Goal: Check status: Check status

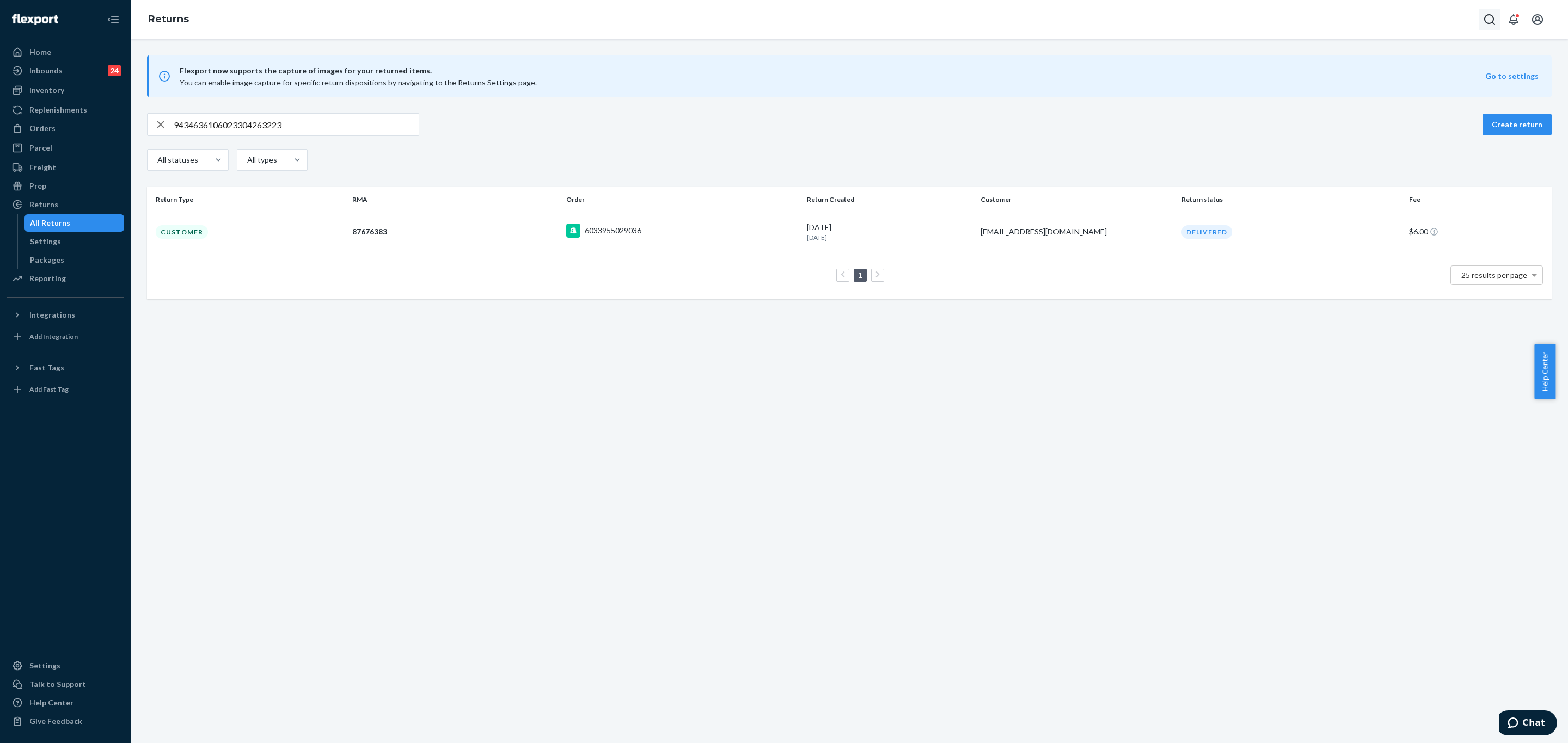
click at [1481, 25] on button "Open Search Box" at bounding box center [1489, 19] width 22 height 22
click at [1372, 23] on input "Search Input" at bounding box center [1408, 20] width 134 height 11
type input "254429413"
click at [1380, 63] on p "Tabbatha Coulter" at bounding box center [1388, 70] width 132 height 22
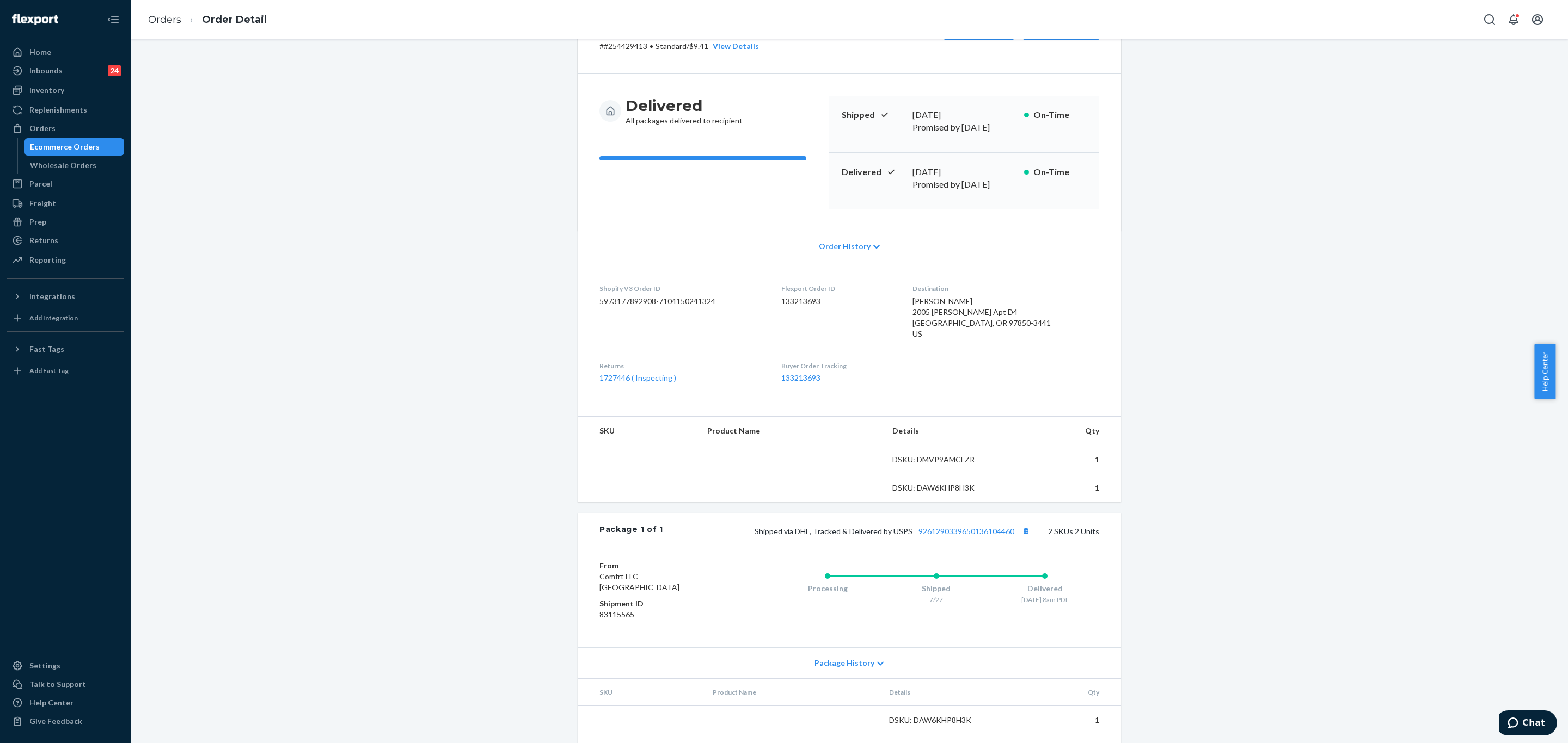
scroll to position [77, 0]
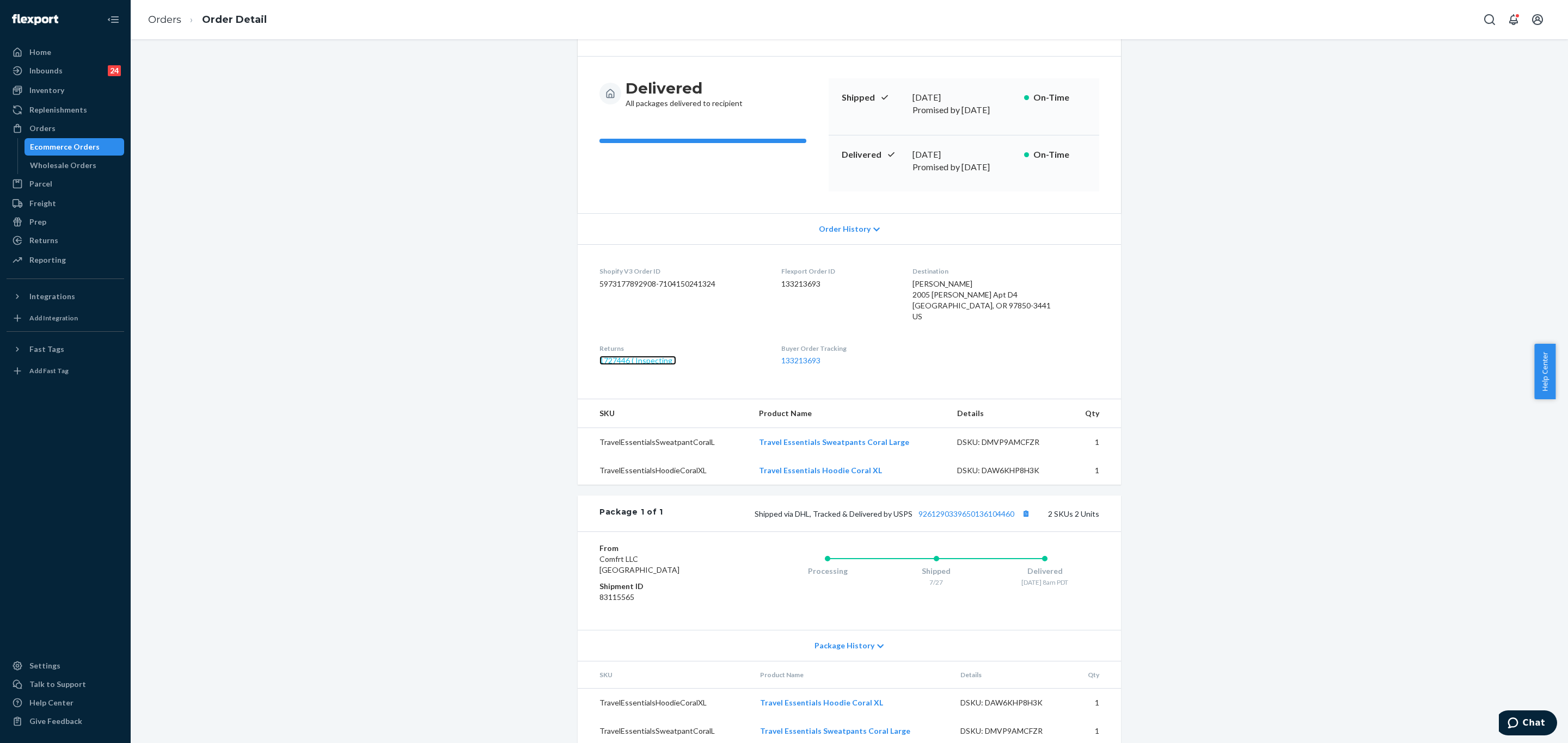
click at [628, 356] on link "1727446 ( Inspecting )" at bounding box center [638, 361] width 77 height 10
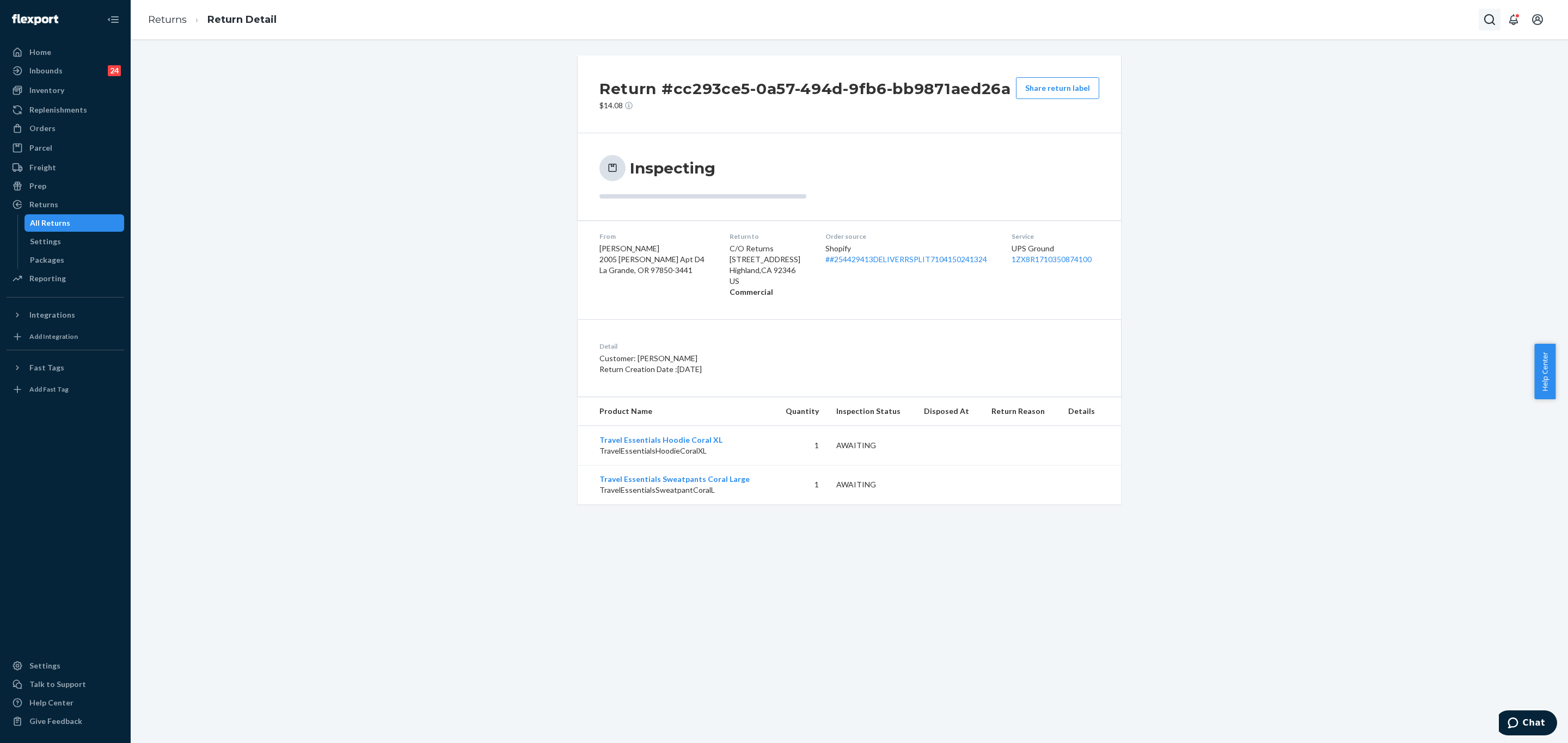
click at [1489, 22] on icon "Open Search Box" at bounding box center [1489, 19] width 13 height 13
click at [1343, 17] on input "Search Input" at bounding box center [1408, 20] width 134 height 11
type input "#255099806"
click at [1374, 66] on p "Victoria Masterson" at bounding box center [1388, 65] width 132 height 11
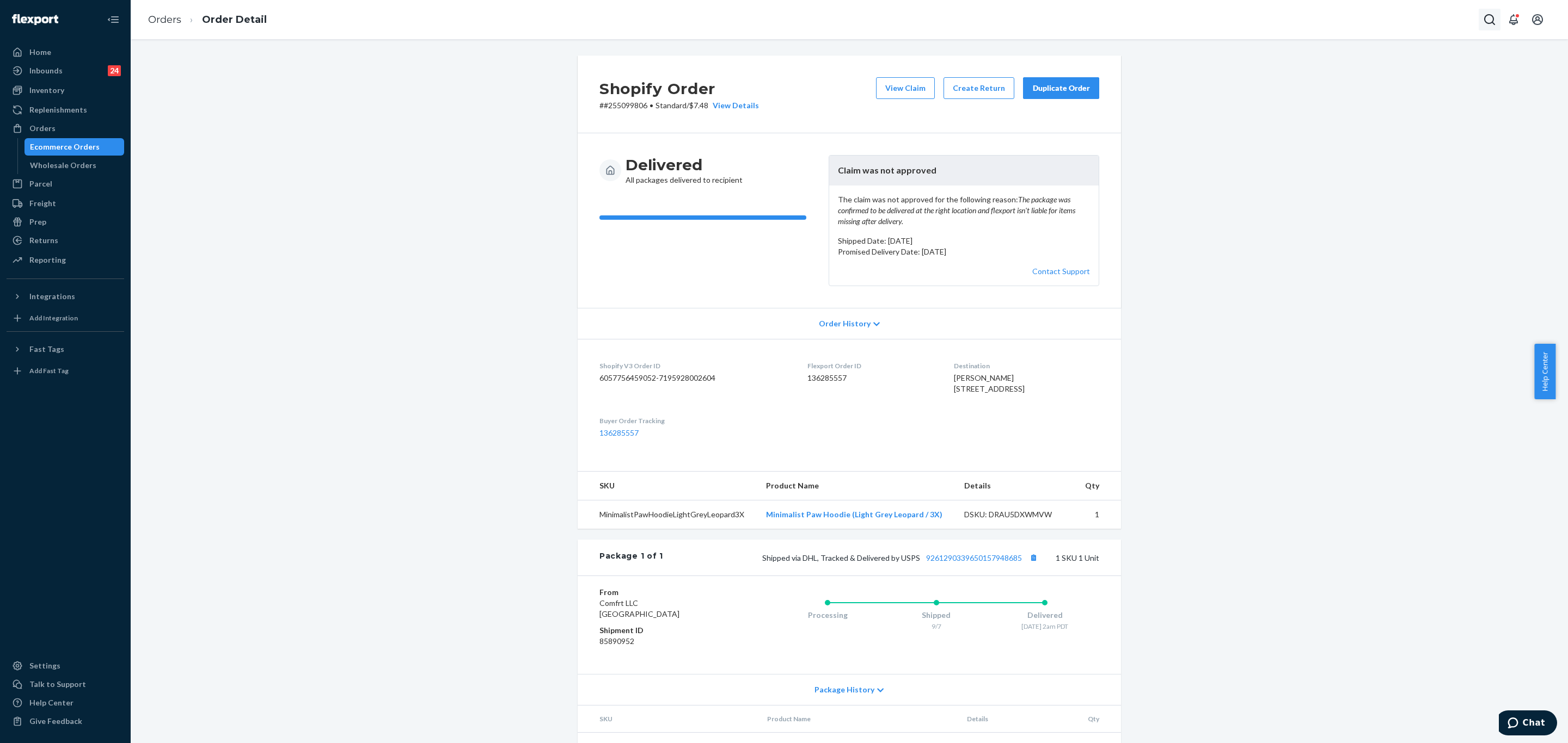
click at [1486, 22] on icon "Open Search Box" at bounding box center [1489, 20] width 11 height 11
click at [1393, 20] on input "Search Input" at bounding box center [1408, 20] width 134 height 11
click at [1371, 67] on p "David McCool" at bounding box center [1388, 65] width 109 height 11
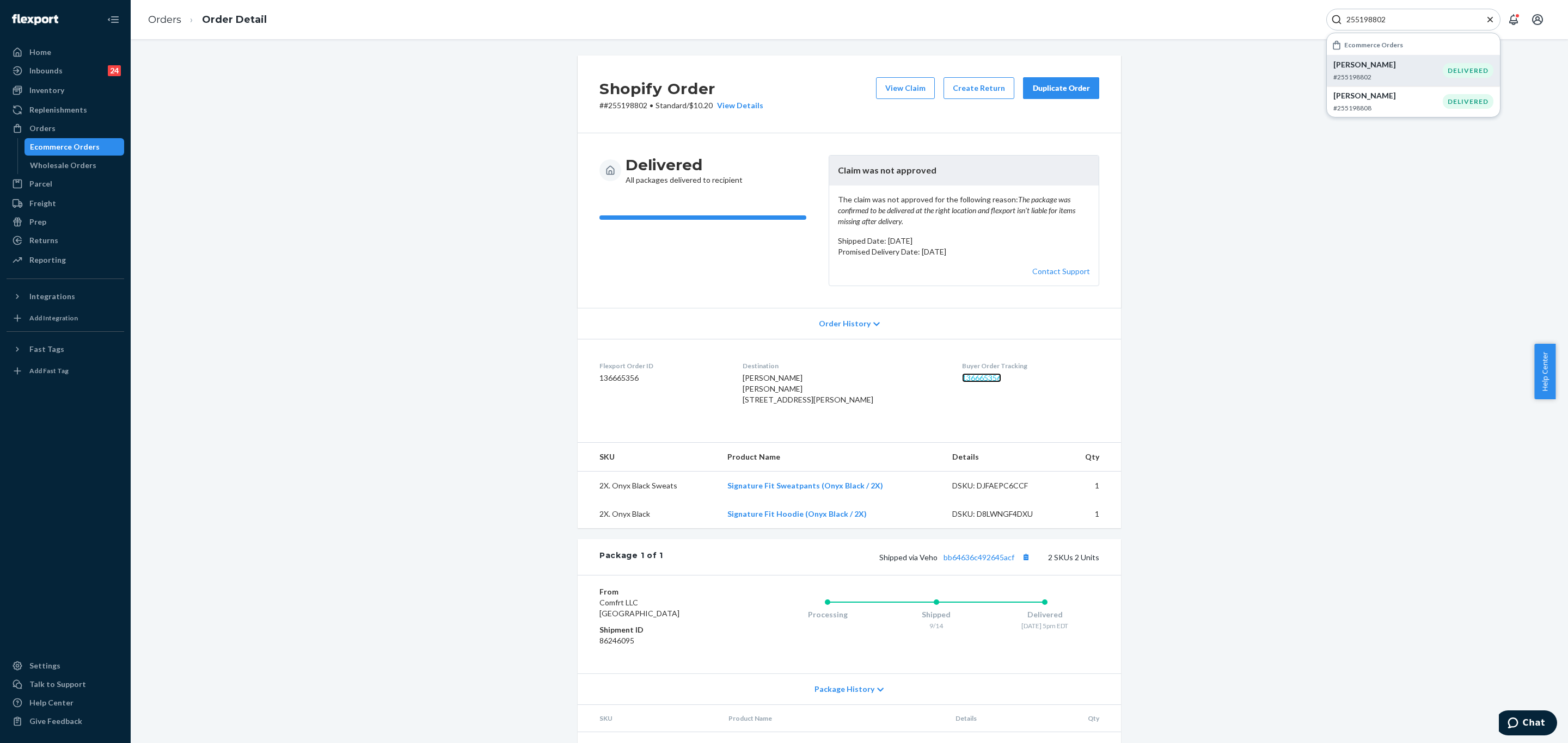
click at [977, 382] on link "136665356" at bounding box center [981, 378] width 39 height 10
click at [1415, 20] on input "255198802" at bounding box center [1408, 20] width 134 height 11
paste input "64141"
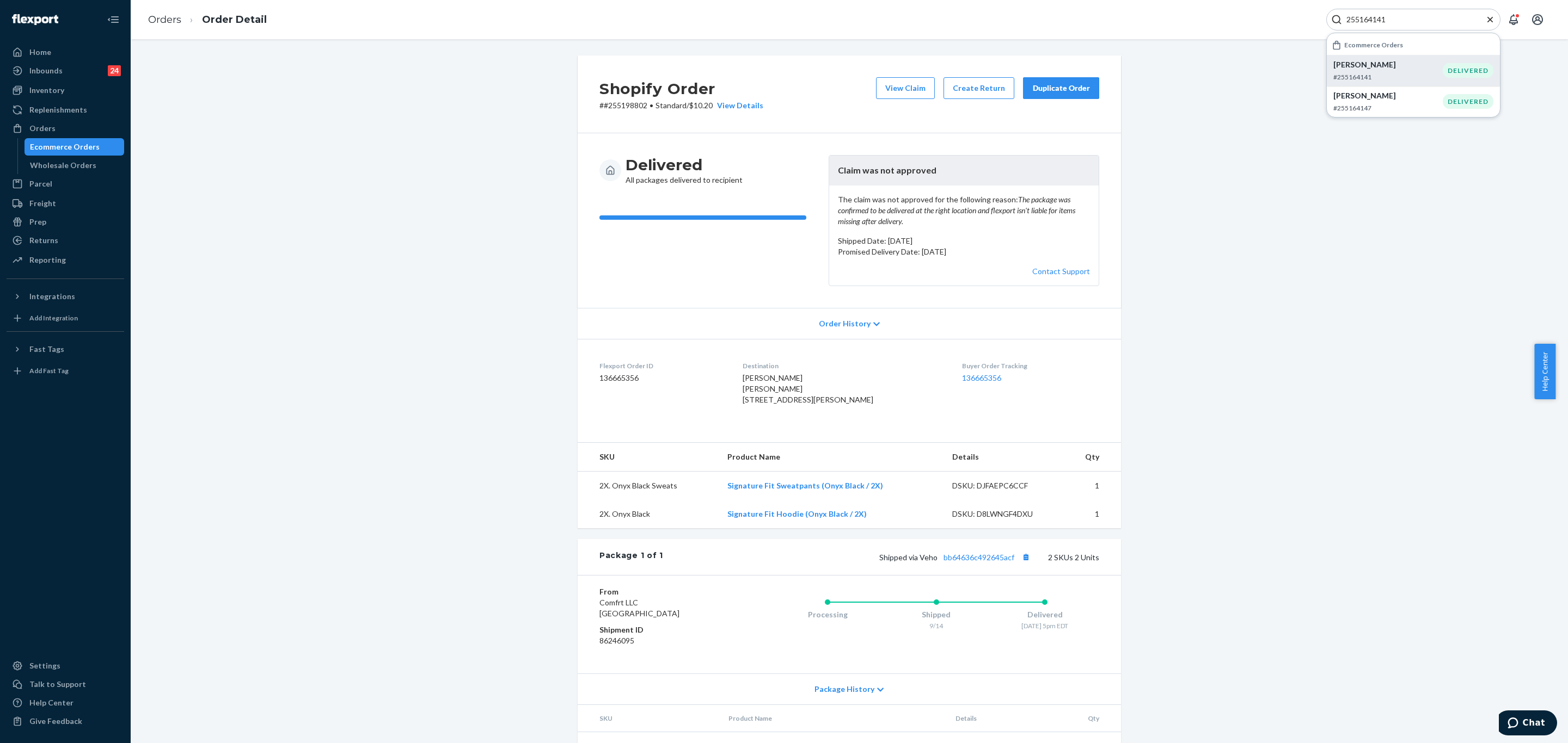
click at [1385, 67] on p "Lisa Cavaseno" at bounding box center [1388, 65] width 109 height 11
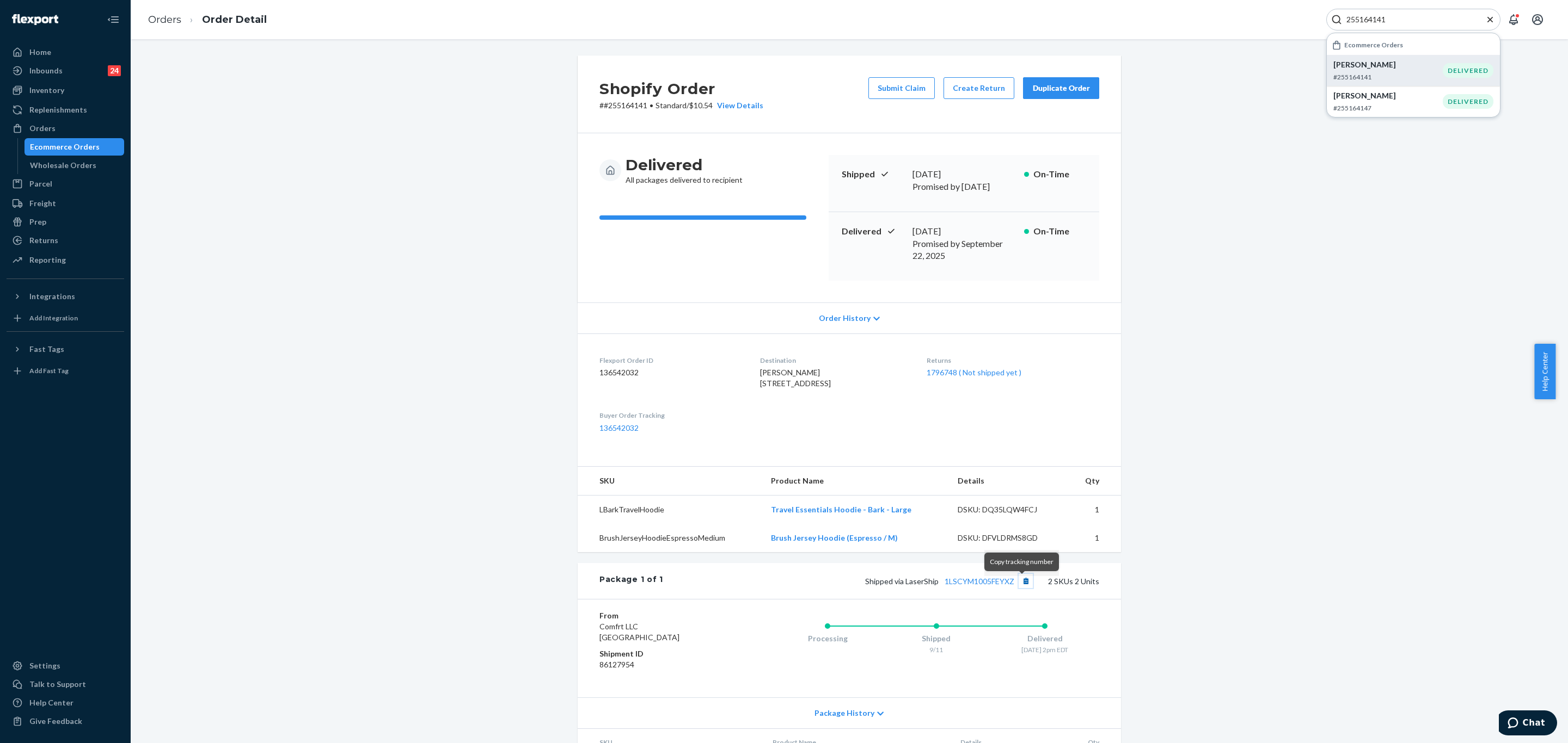
drag, startPoint x: 1018, startPoint y: 586, endPoint x: 1018, endPoint y: 579, distance: 7.0
click at [1019, 586] on button "Copy tracking number" at bounding box center [1026, 581] width 14 height 14
click at [1415, 12] on div "255164141" at bounding box center [1413, 19] width 174 height 22
click at [1415, 16] on input "255164141" at bounding box center [1408, 20] width 134 height 11
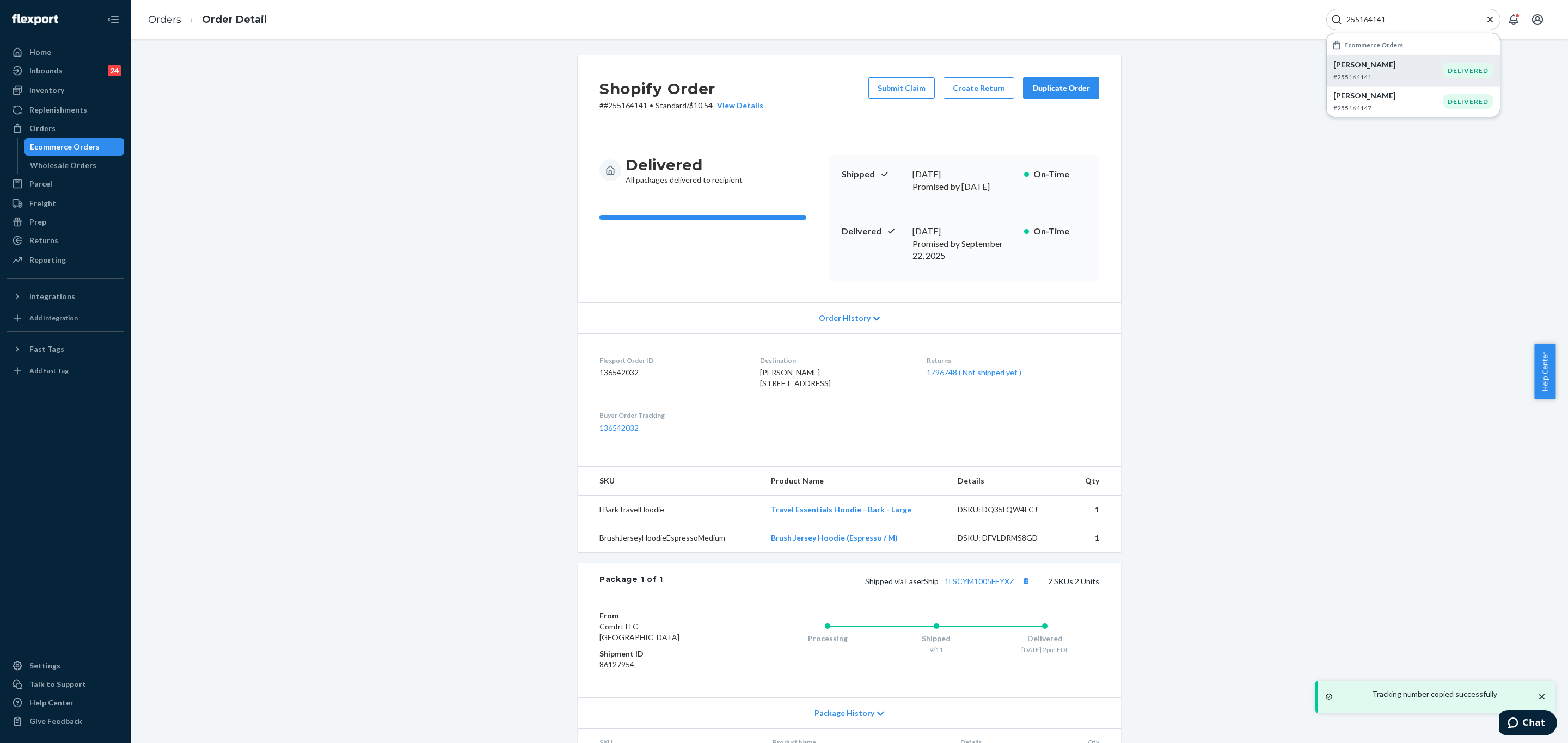
paste input "#255256650"
click at [1374, 67] on p "Eva Allan" at bounding box center [1388, 65] width 109 height 11
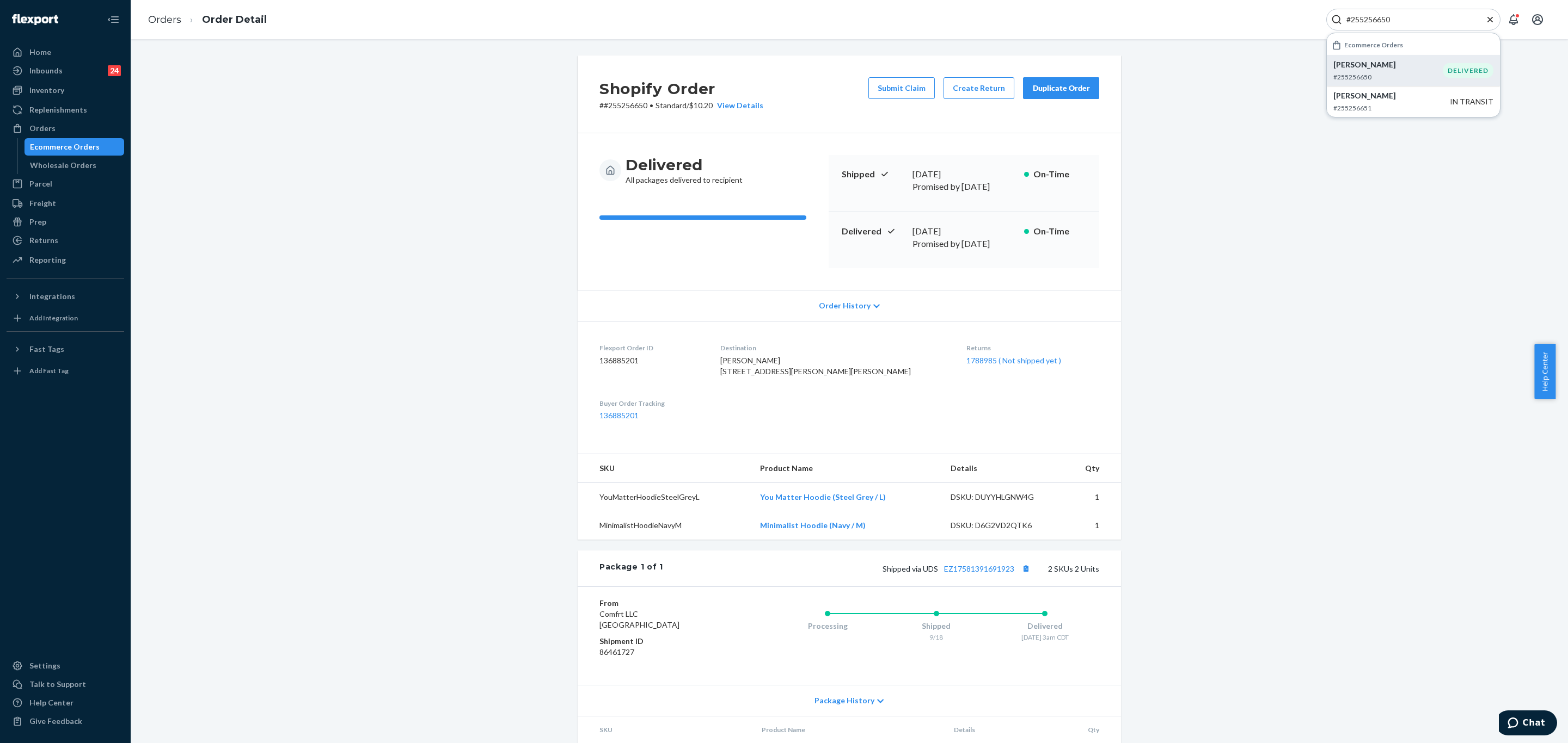
click at [1219, 203] on div "Shopify Order # #255256650 • Standard / $10.20 View Details Submit Claim Create…" at bounding box center [849, 434] width 1421 height 758
click at [1424, 15] on input "#255256650" at bounding box center [1408, 20] width 134 height 11
paste input "254650079"
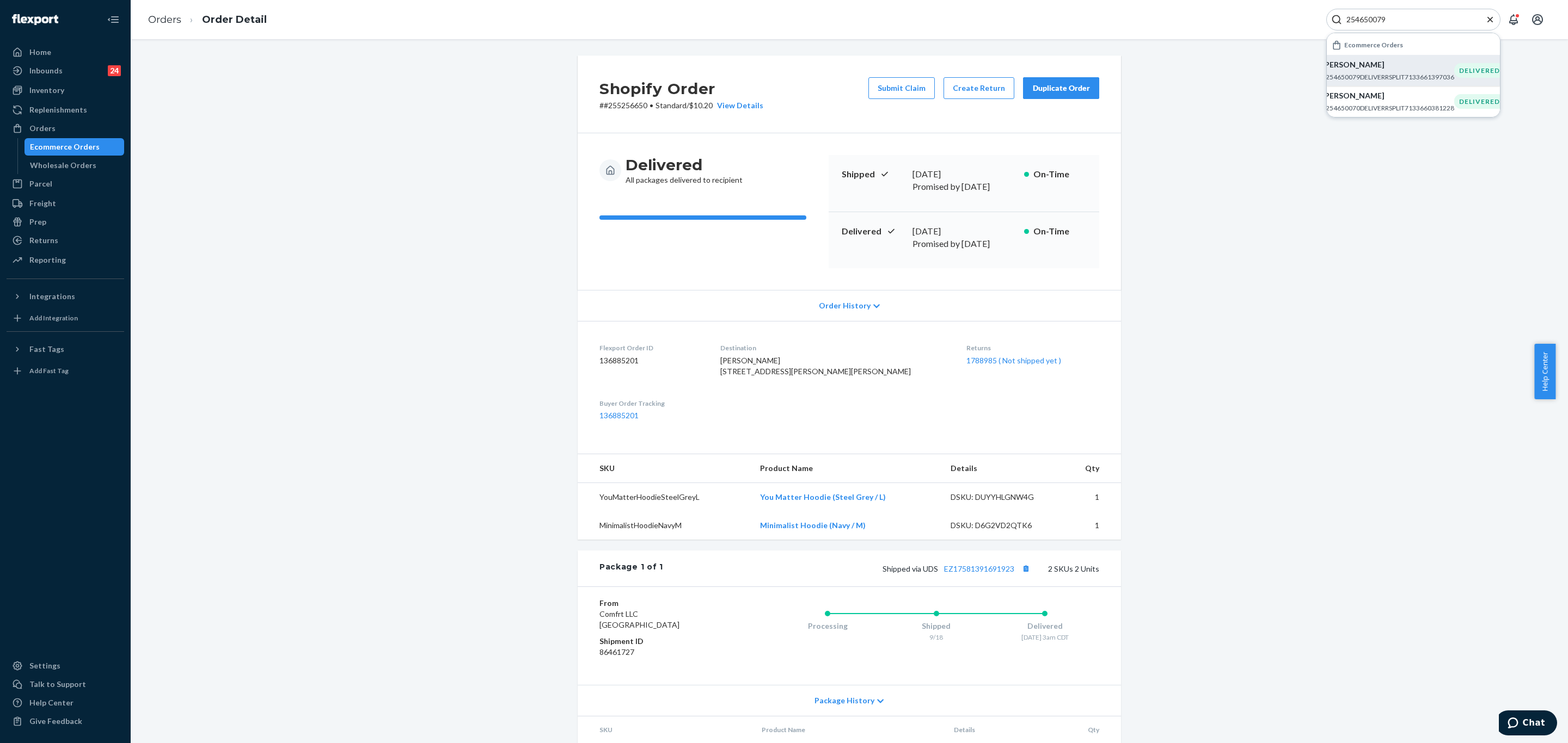
type input "254650079"
click at [1374, 71] on p "Kellie Kapp" at bounding box center [1388, 65] width 132 height 11
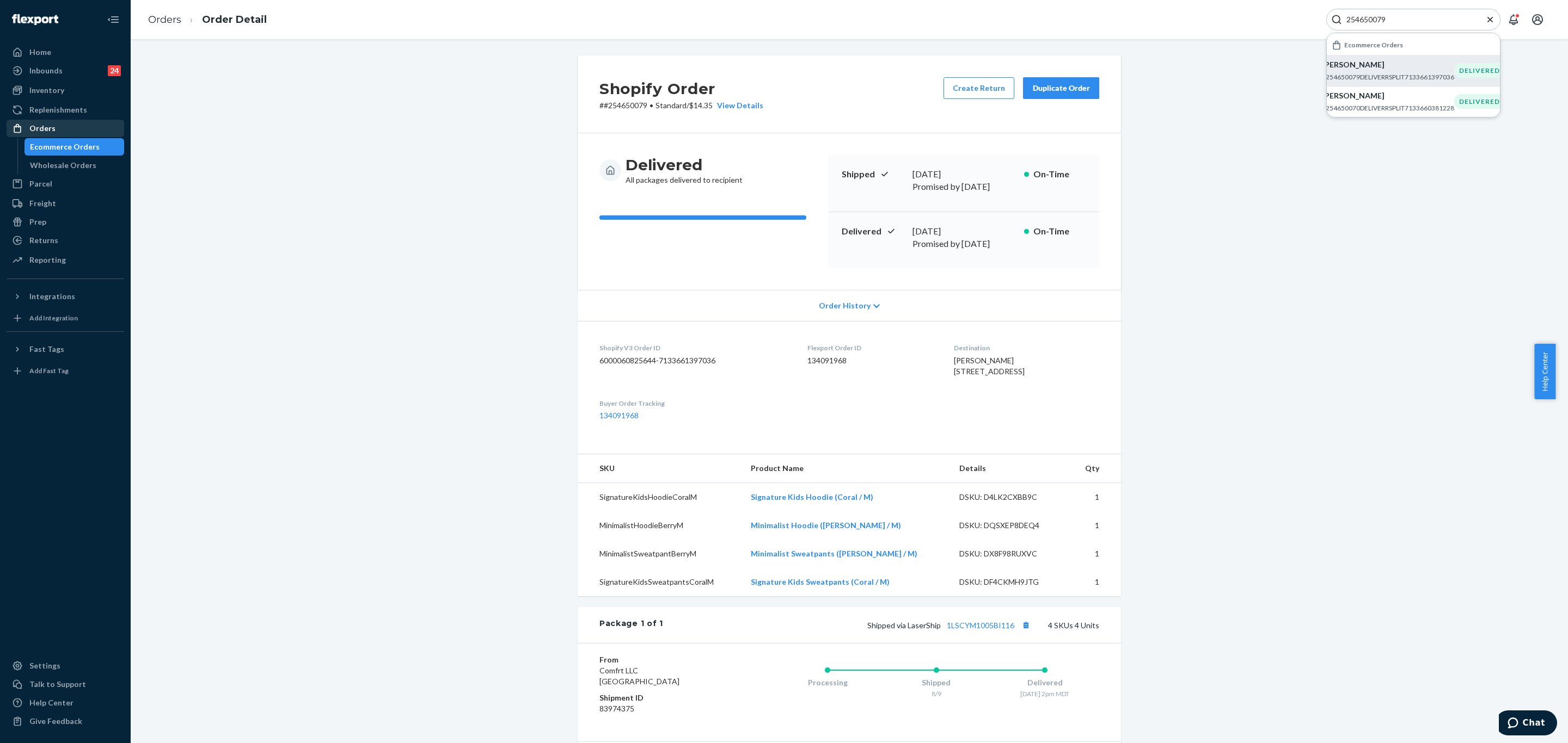
click at [71, 130] on div "Orders" at bounding box center [66, 128] width 115 height 15
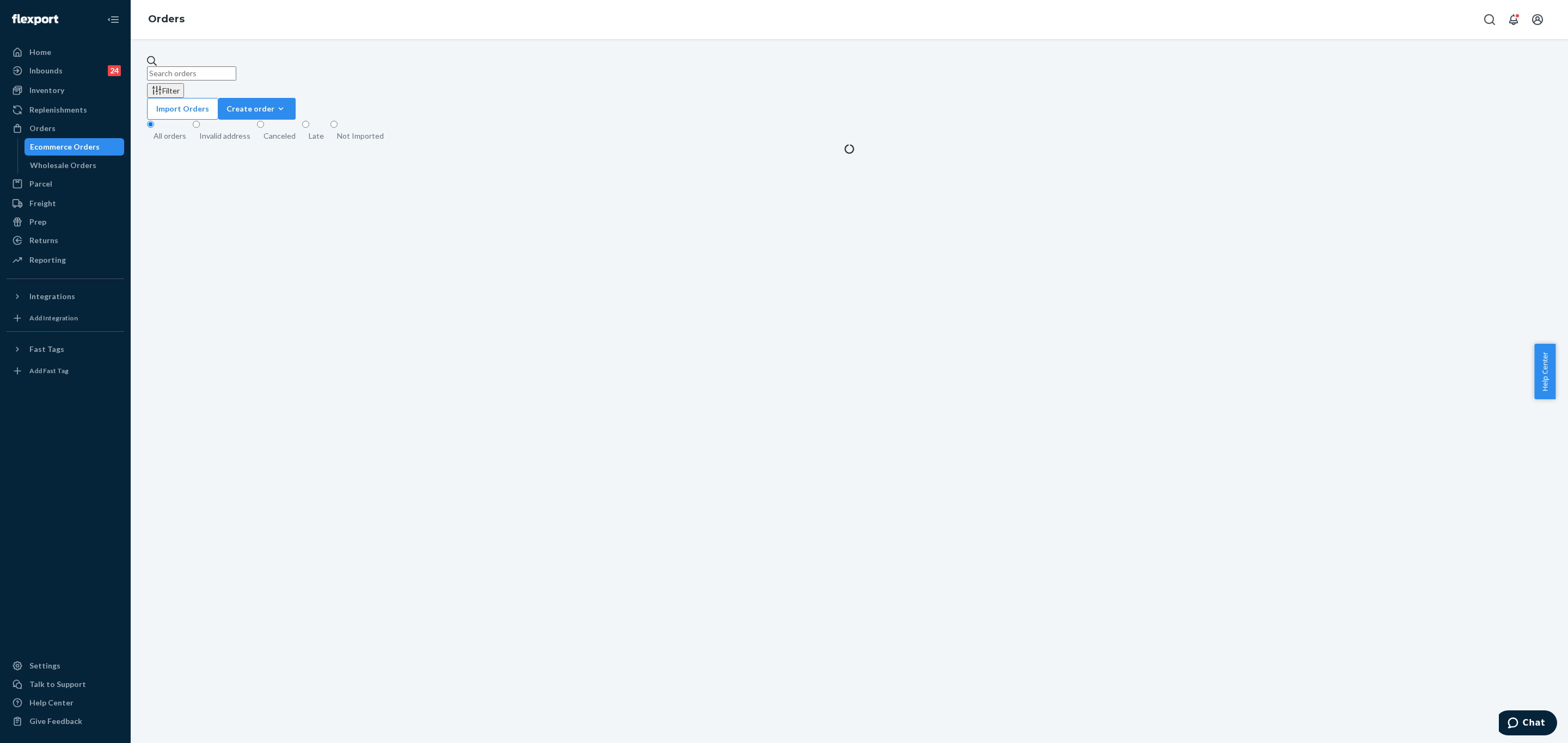
click at [237, 69] on input "text" at bounding box center [191, 74] width 89 height 14
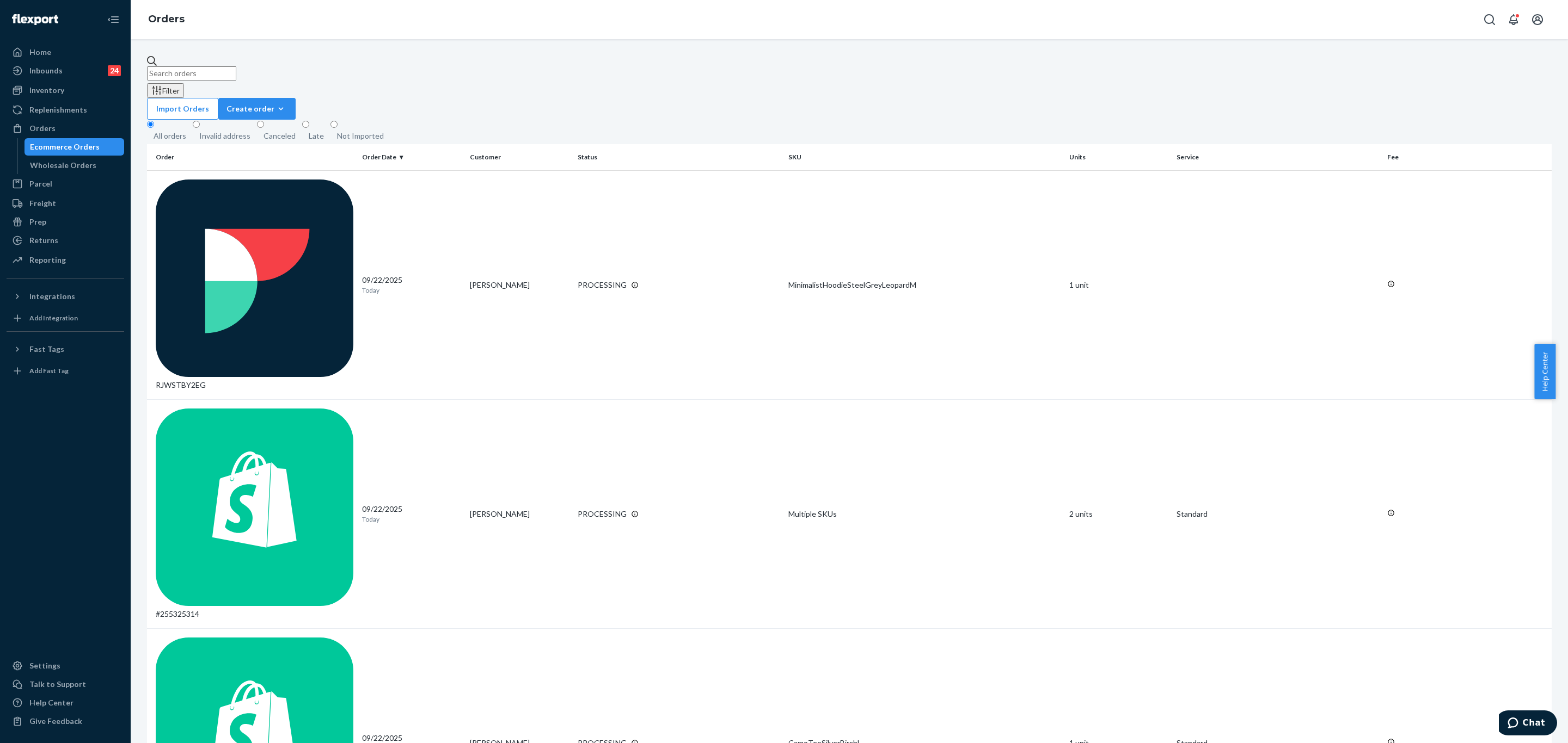
paste input "254650079"
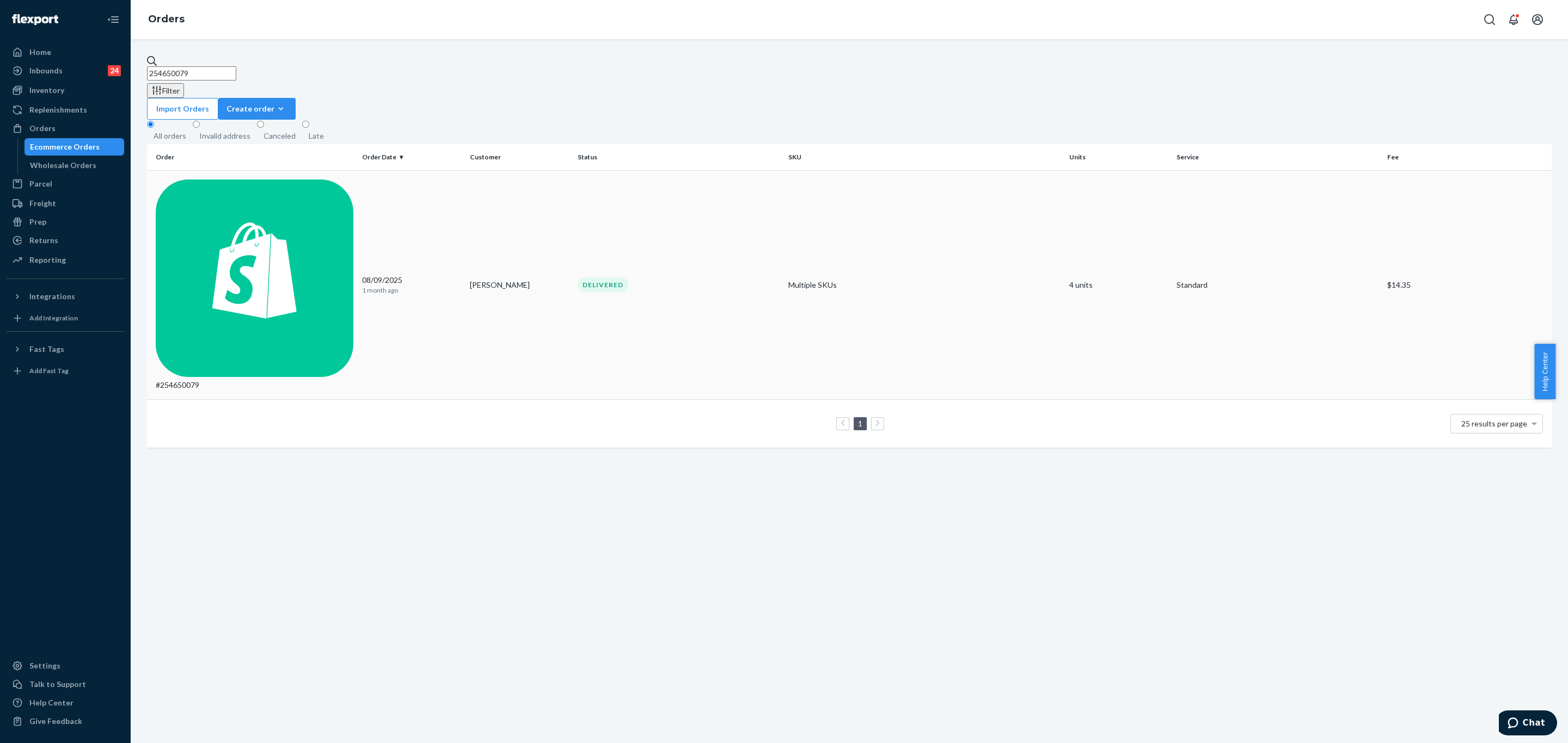
type input "254650079"
click at [296, 177] on td "#254650079" at bounding box center [252, 285] width 211 height 229
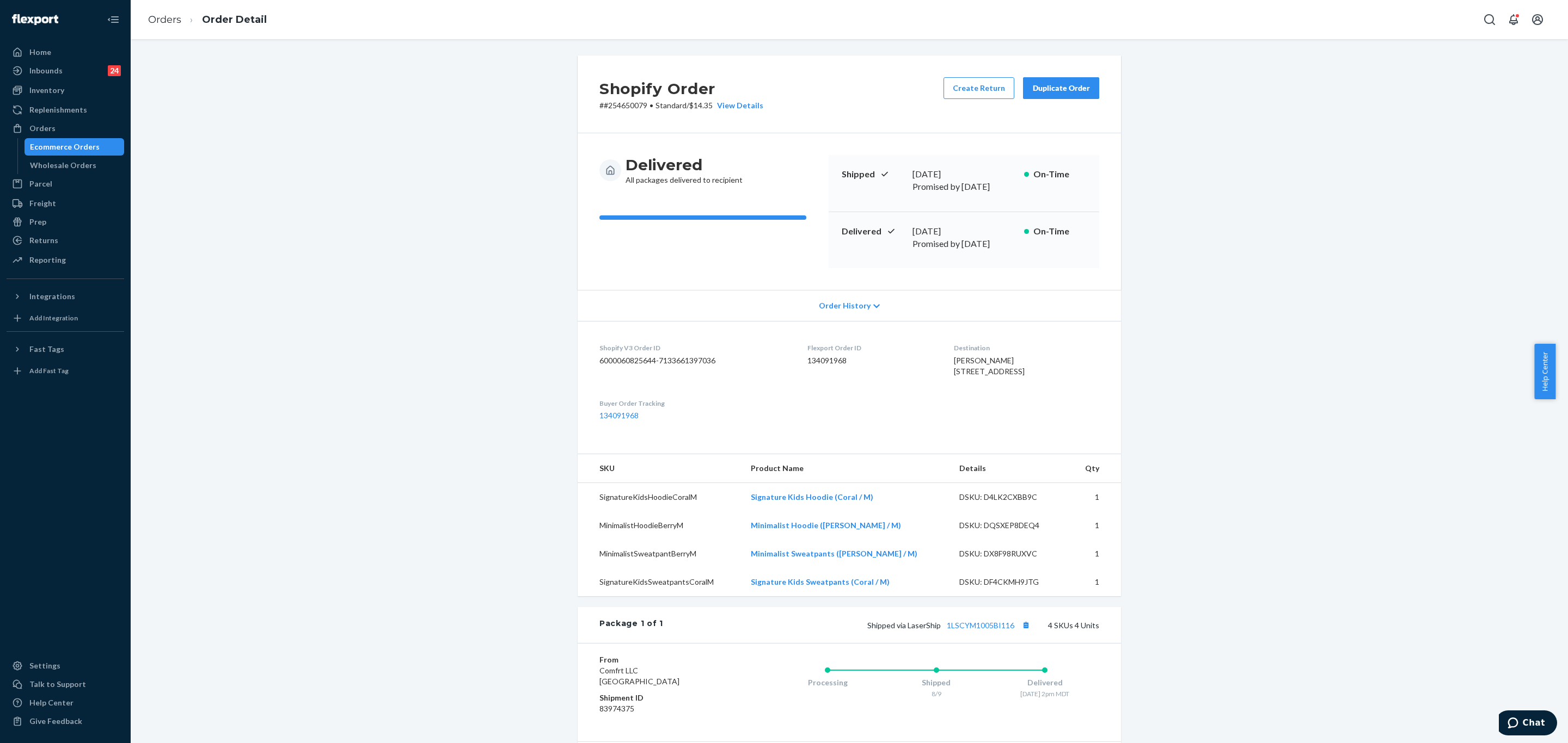
drag, startPoint x: 51, startPoint y: 243, endPoint x: 164, endPoint y: 242, distance: 113.0
click at [51, 243] on div "Returns" at bounding box center [44, 240] width 29 height 11
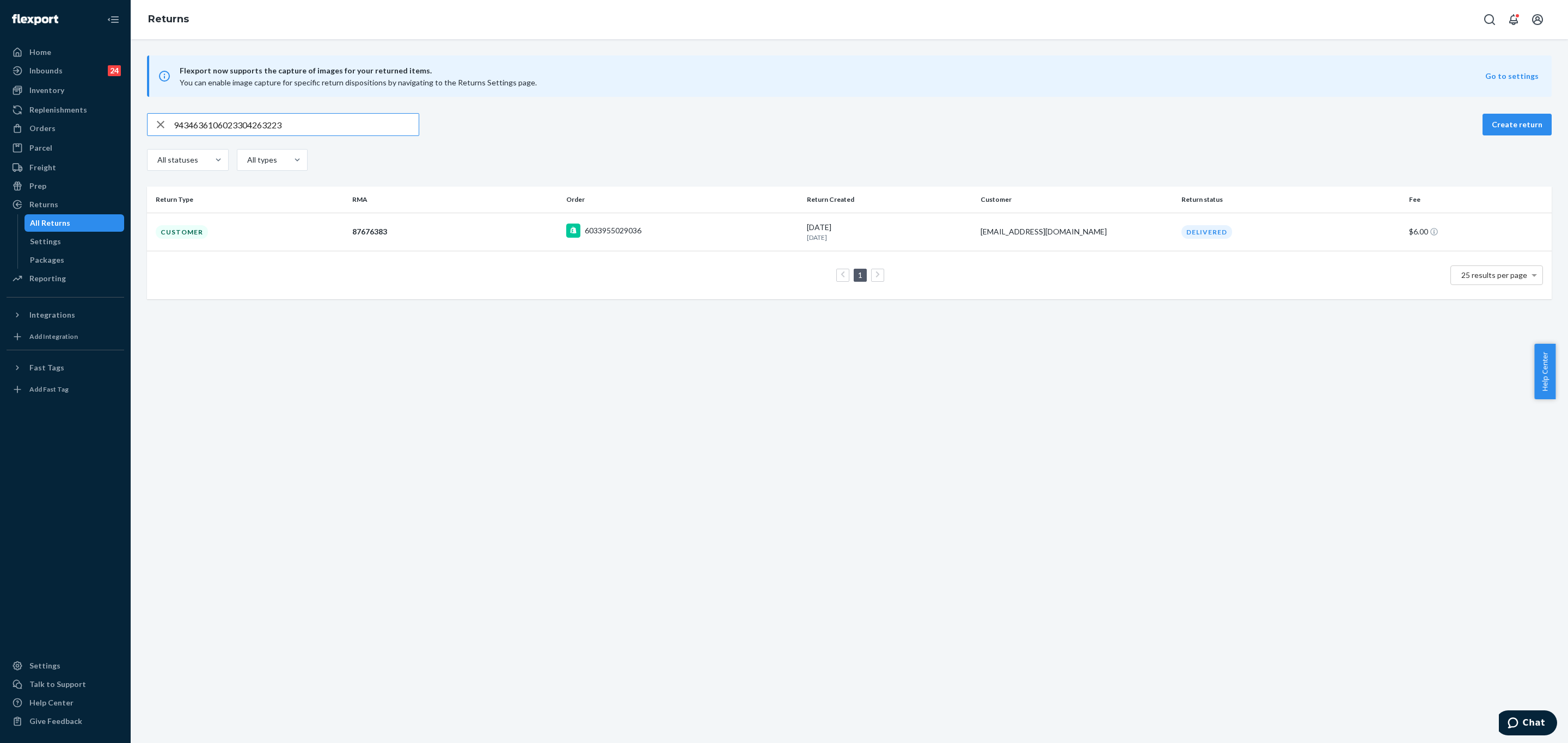
click at [360, 130] on input "9434636106023304263223" at bounding box center [296, 124] width 245 height 22
type input "9434636106023302767488"
click at [283, 237] on td "Customer" at bounding box center [247, 232] width 201 height 38
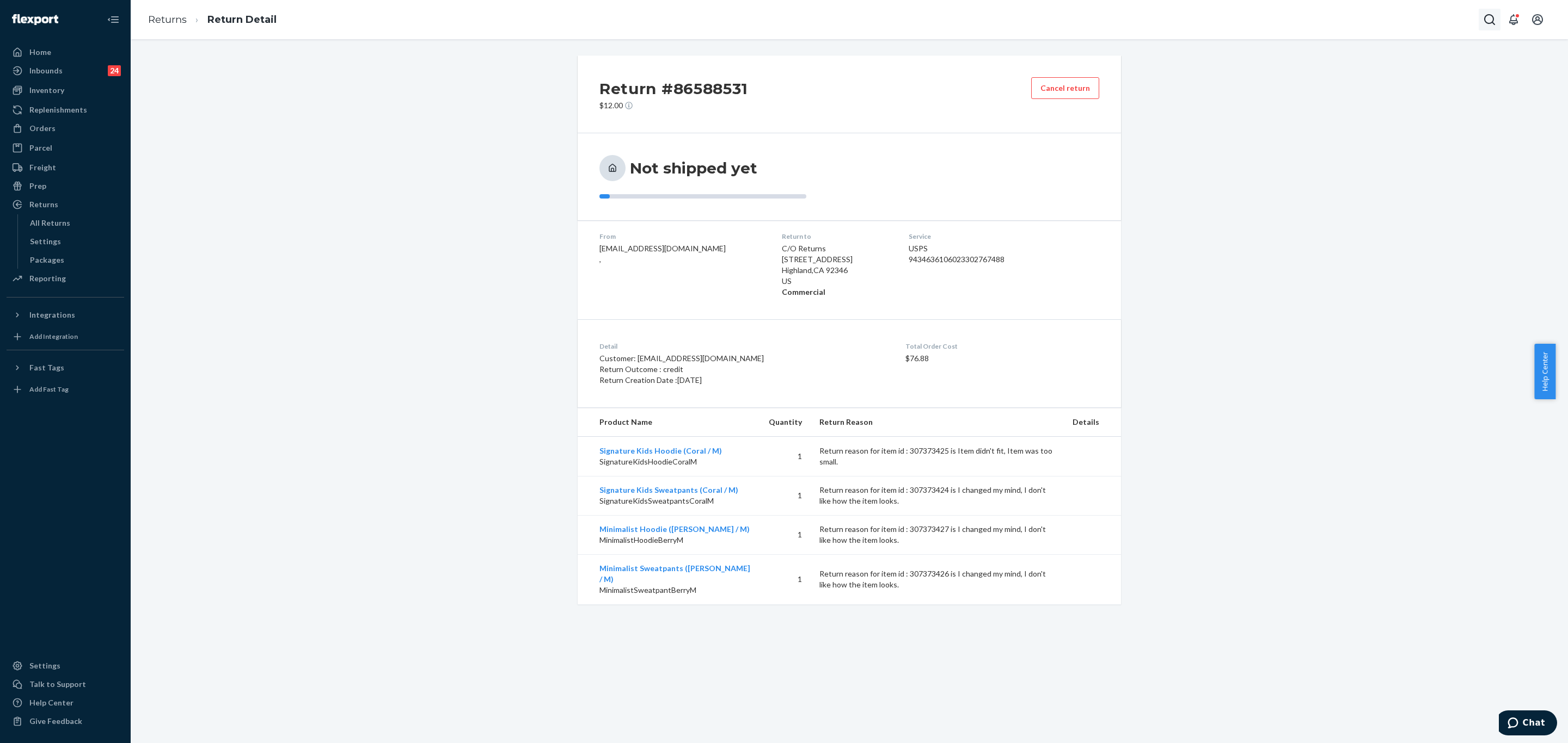
click at [1490, 18] on icon "Open Search Box" at bounding box center [1489, 19] width 13 height 13
click at [1428, 17] on input "Search Input" at bounding box center [1408, 20] width 134 height 11
type input "254592777"
click at [1386, 69] on p "Johanah Green" at bounding box center [1388, 65] width 132 height 11
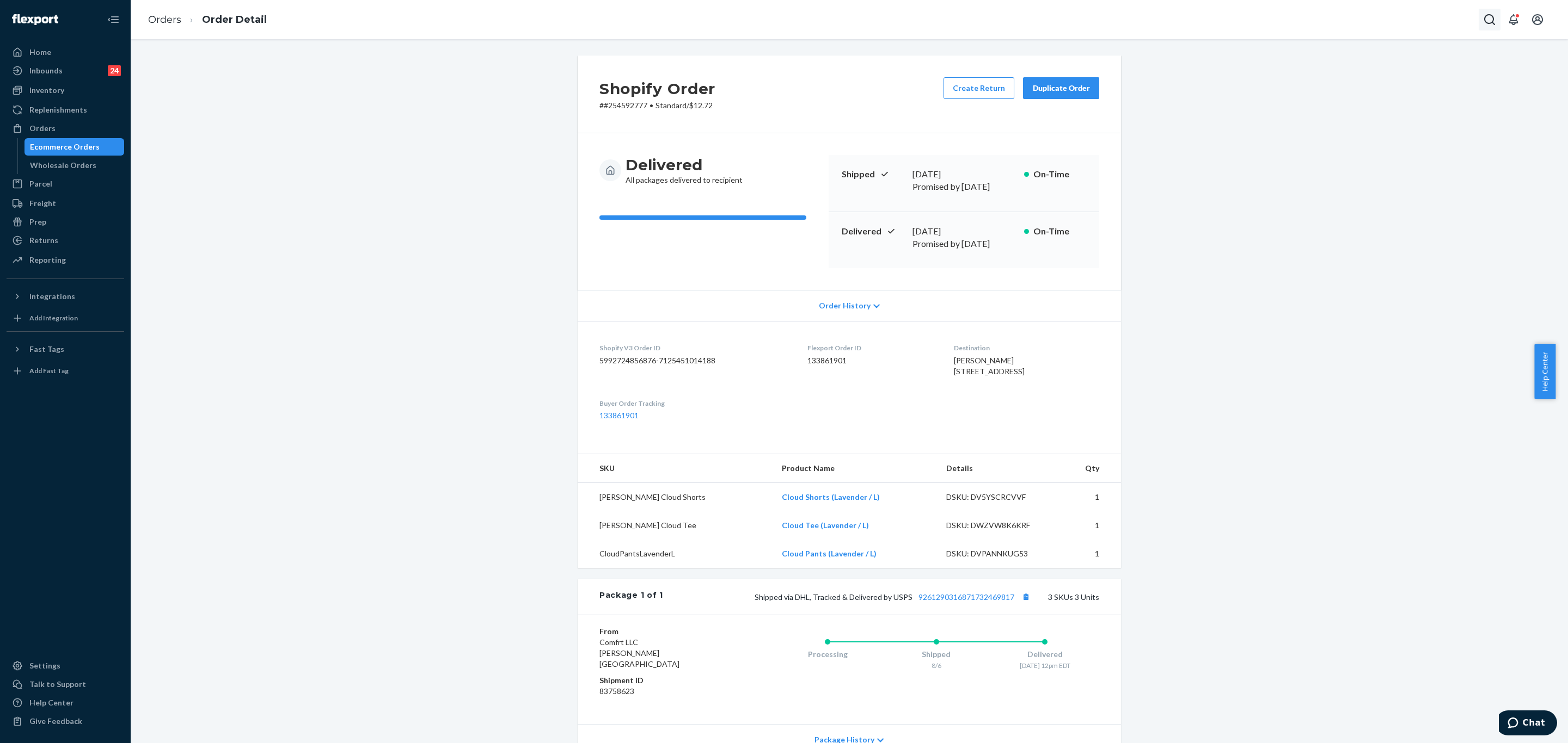
click at [1486, 19] on icon "Open Search Box" at bounding box center [1489, 19] width 13 height 13
click at [1405, 18] on input "Search Input" at bounding box center [1408, 20] width 134 height 11
click at [1371, 69] on p "heather click" at bounding box center [1388, 65] width 109 height 11
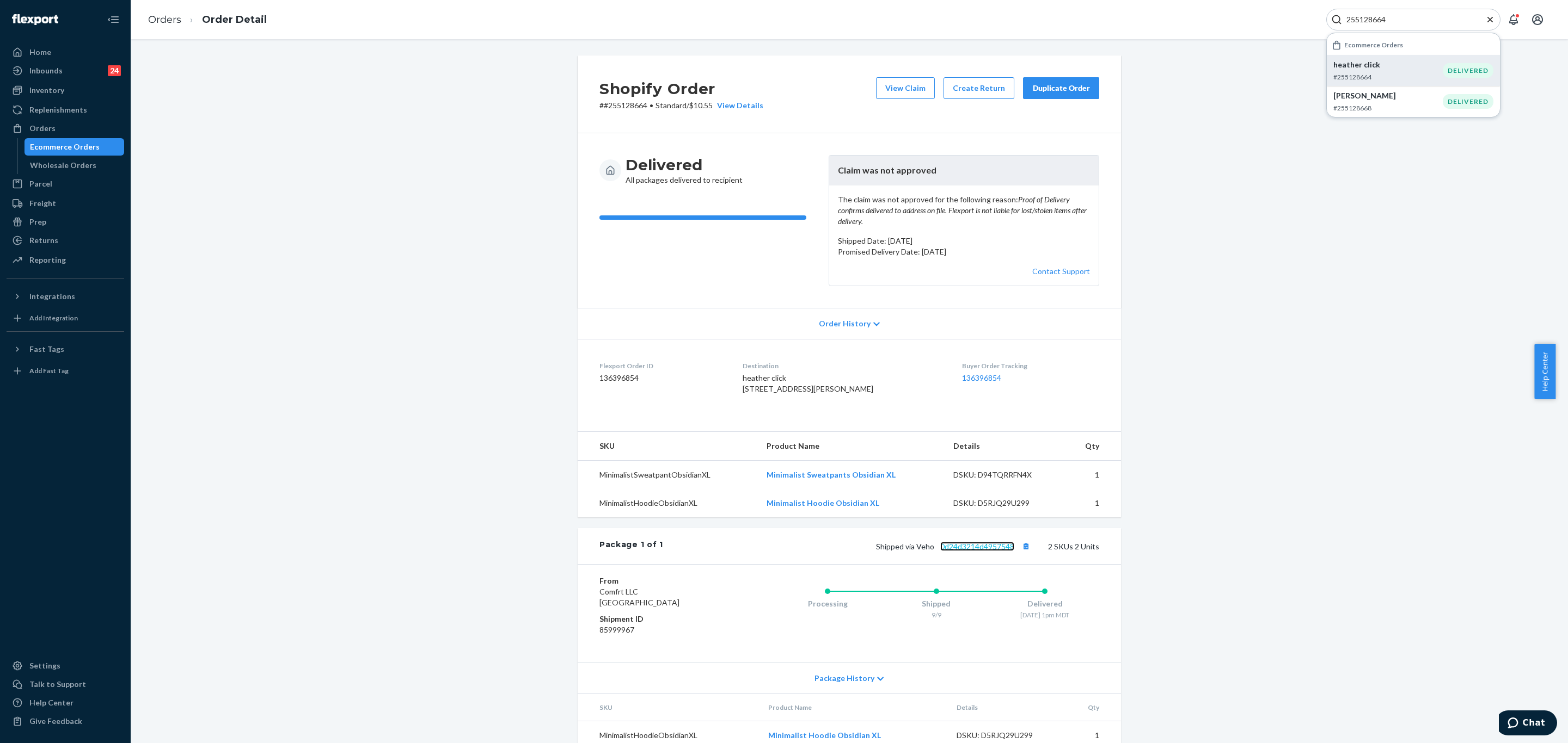
click at [983, 551] on link "0d24d3214d4957548" at bounding box center [977, 547] width 74 height 10
click at [1405, 14] on input "255128664" at bounding box center [1408, 20] width 134 height 11
paste input "041262"
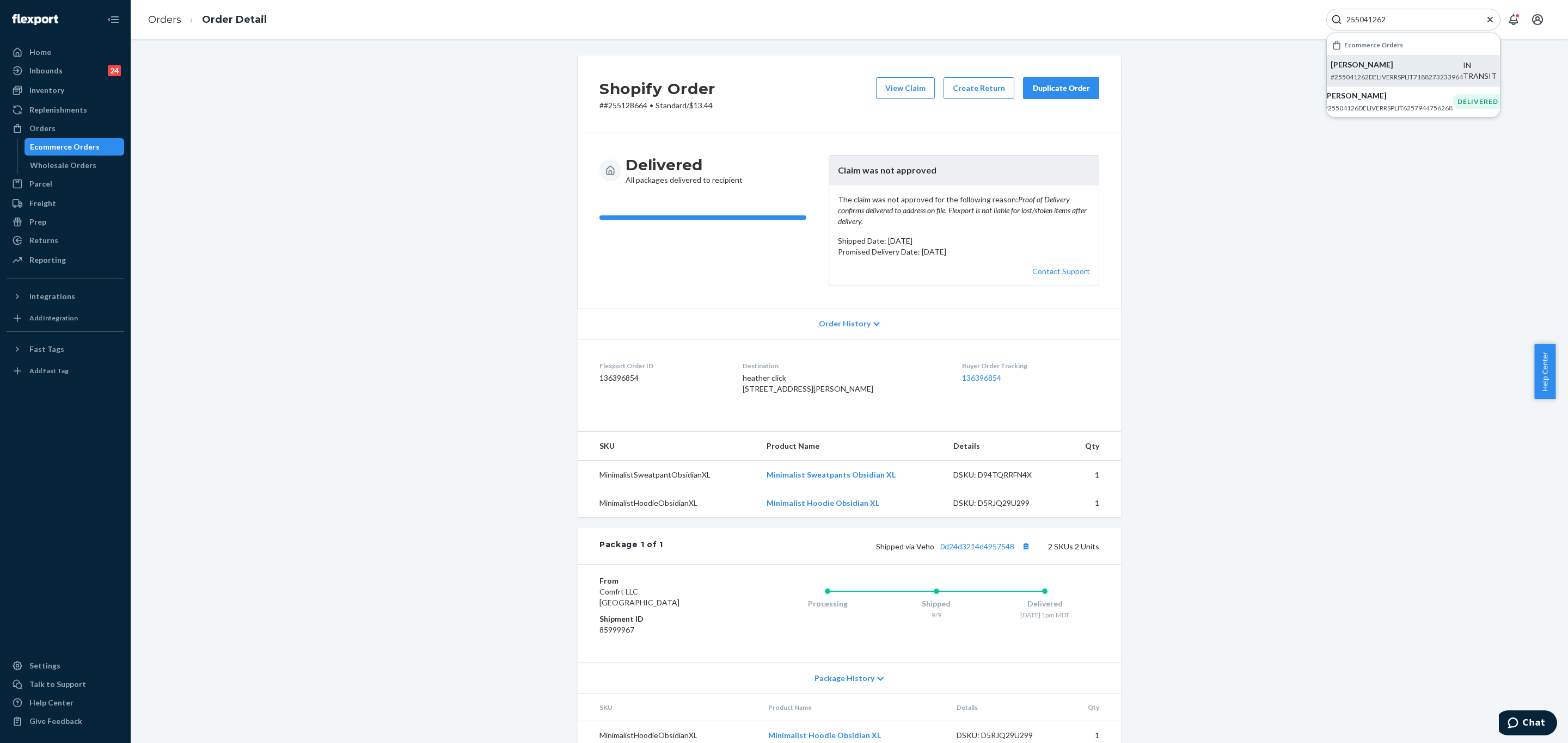
click at [1374, 74] on p "#255041262DELIVERRSPLIT7188273233964" at bounding box center [1396, 77] width 132 height 10
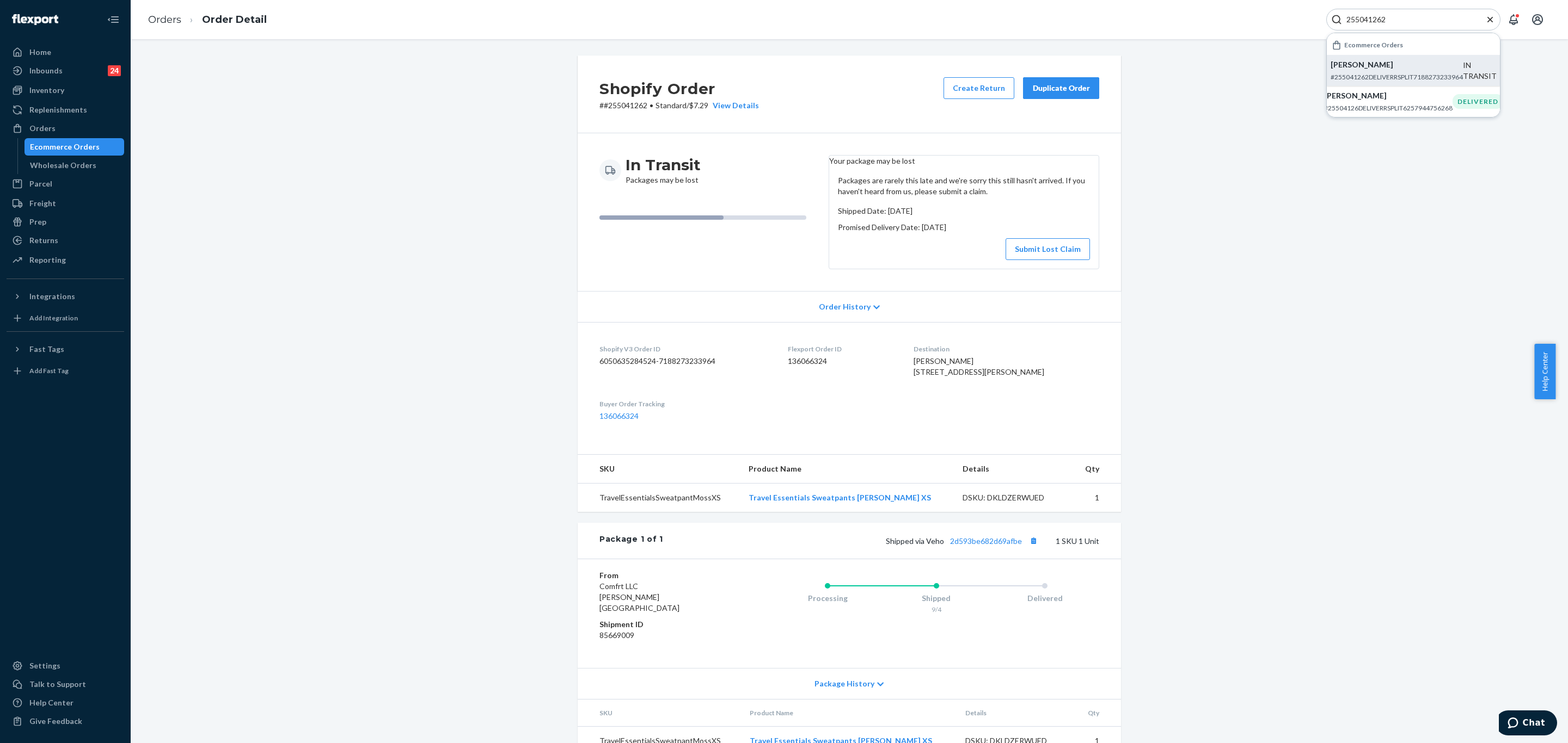
click at [1407, 22] on input "255041262" at bounding box center [1408, 20] width 134 height 11
paste input "#255044207"
click at [1392, 69] on p "Danielle Laurenti" at bounding box center [1388, 65] width 132 height 11
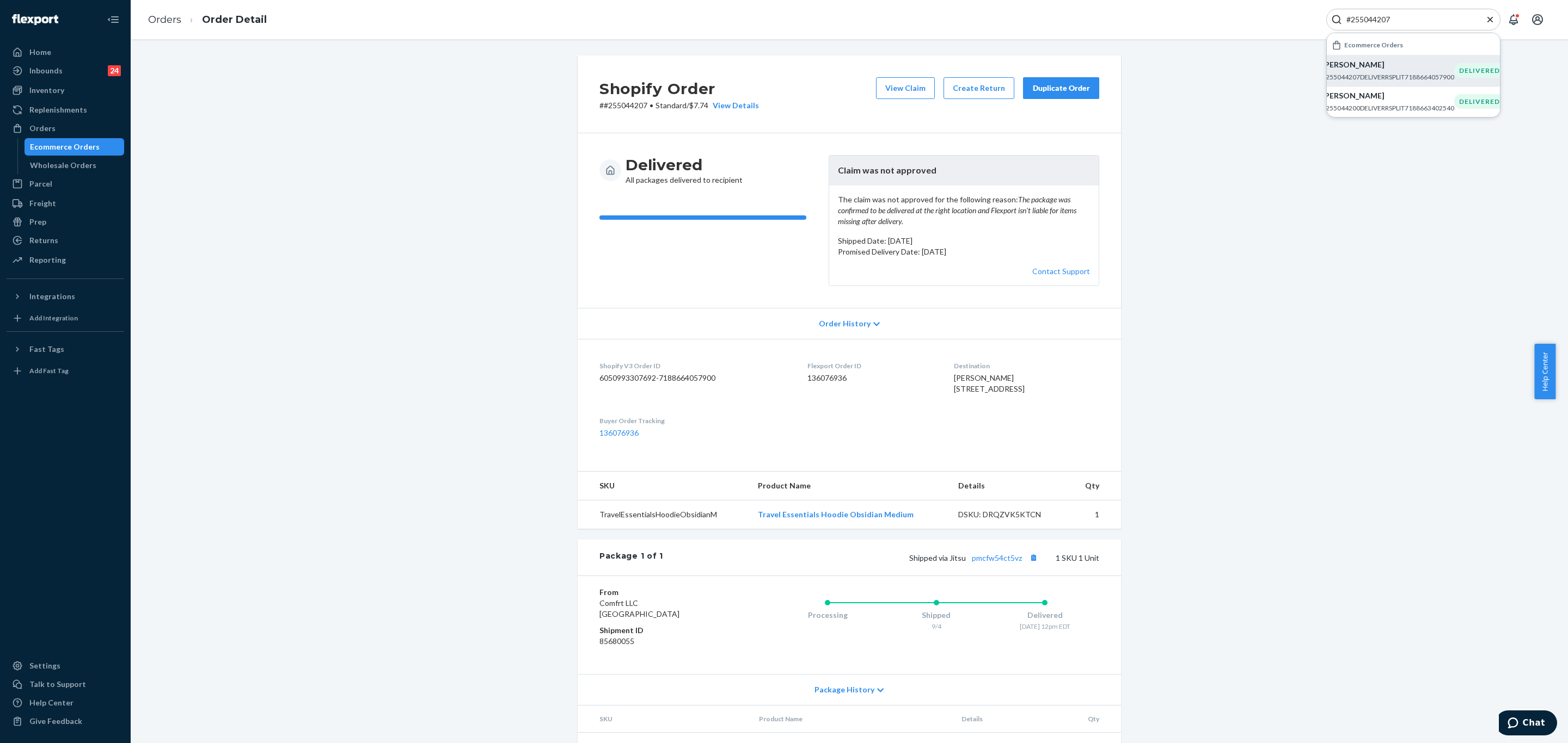
click at [1418, 19] on input "#255044207" at bounding box center [1408, 20] width 134 height 11
paste input "153662"
click at [1377, 75] on p "#255153662" at bounding box center [1388, 77] width 109 height 10
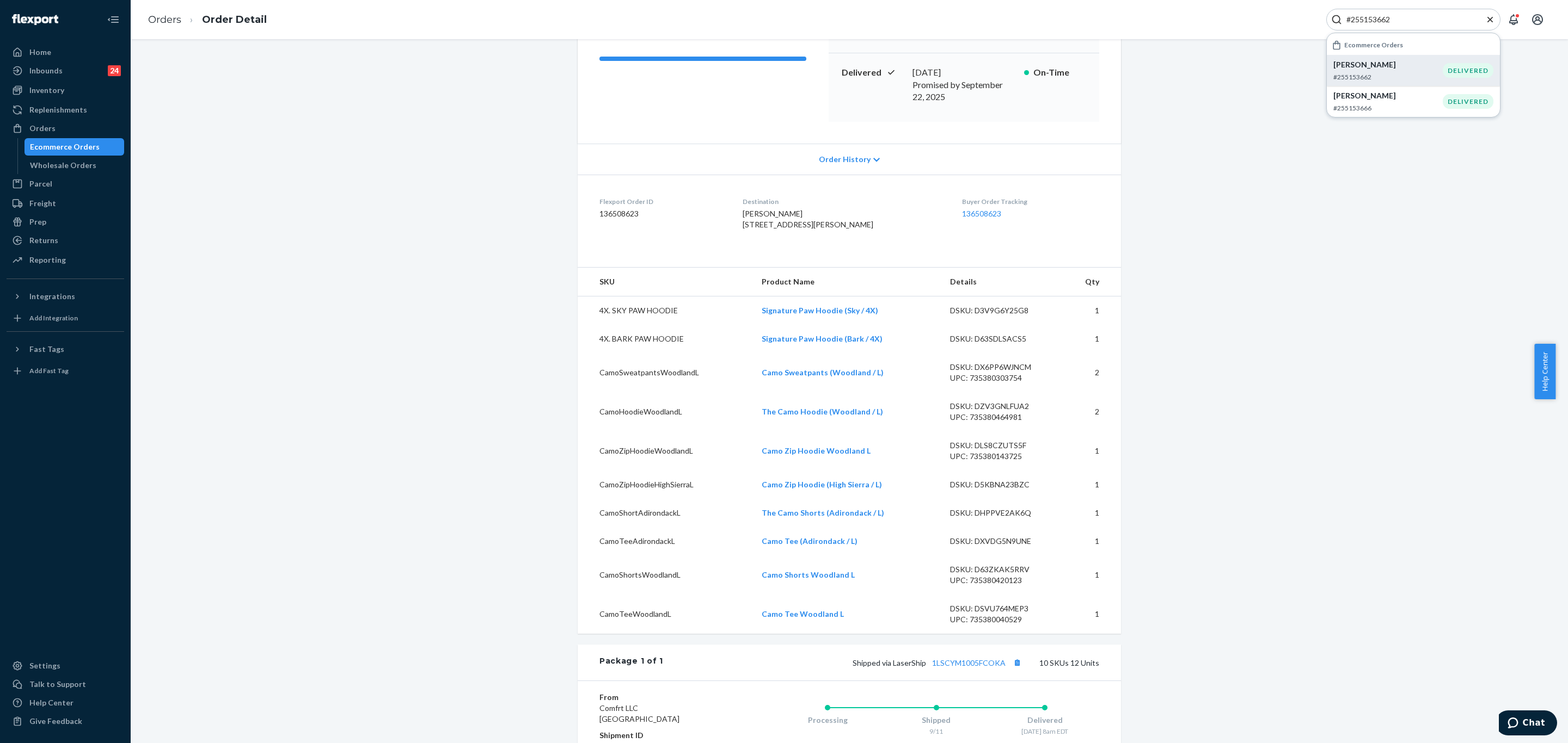
scroll to position [408, 0]
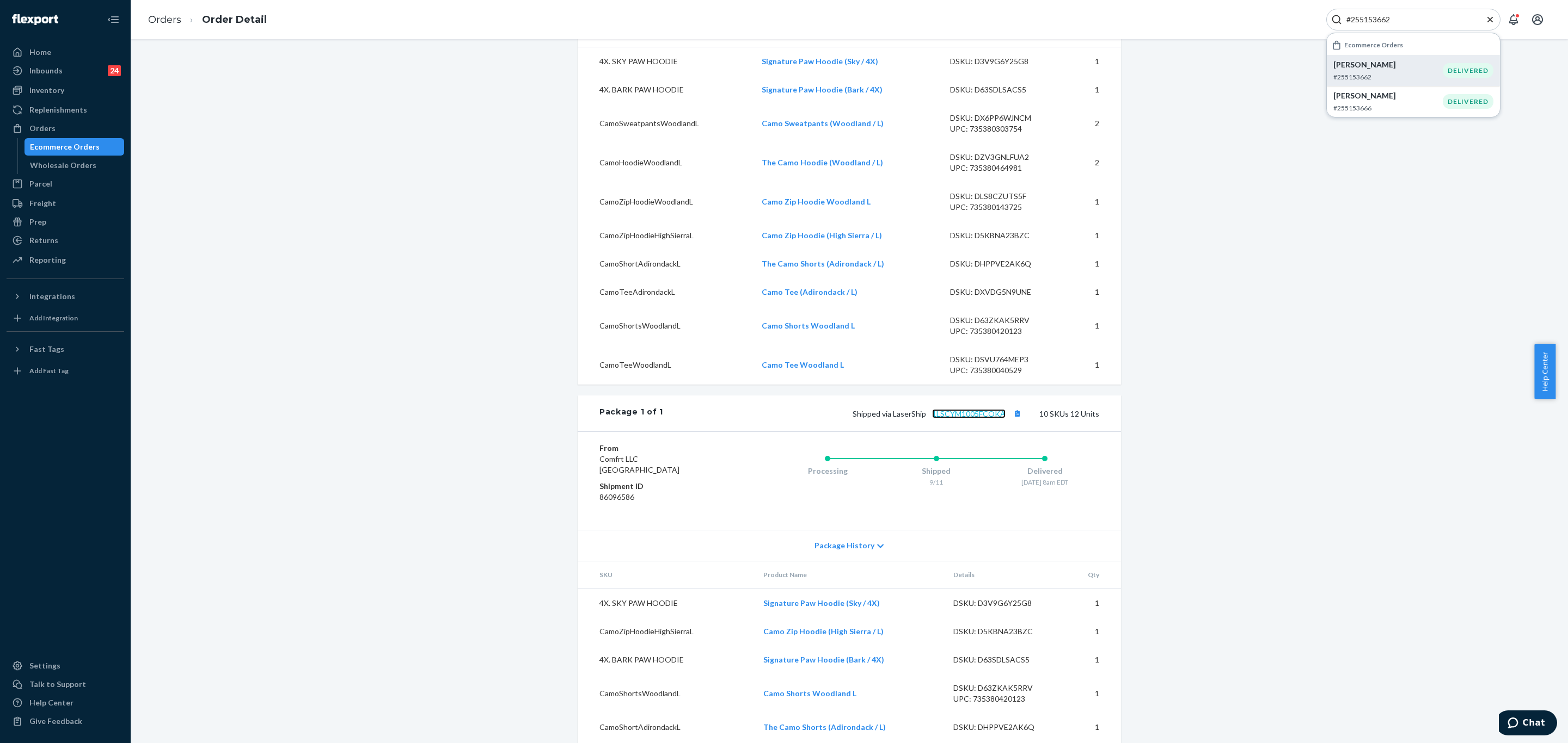
click at [983, 409] on link "1LSCYM1005FCOKA" at bounding box center [969, 414] width 74 height 10
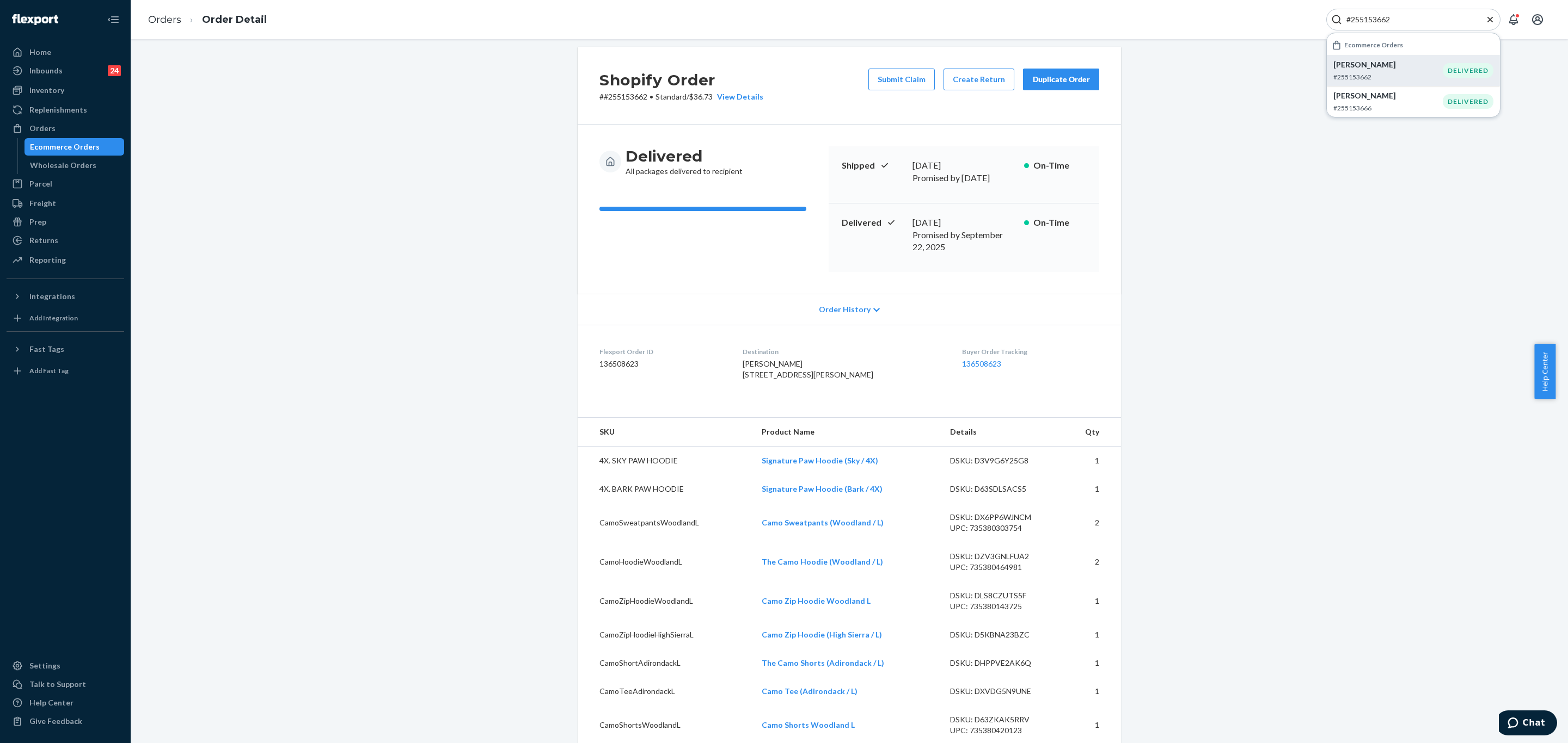
scroll to position [0, 0]
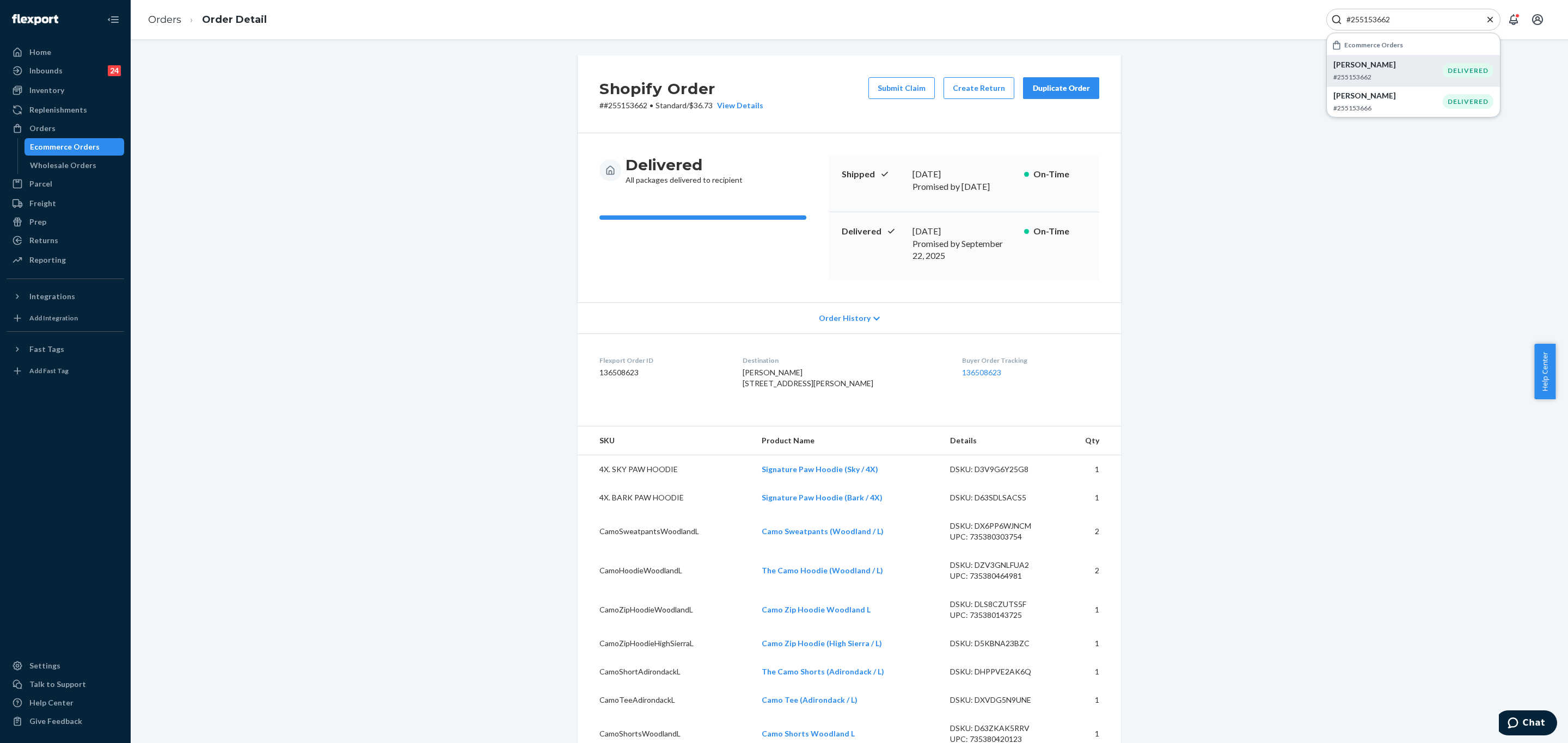
click at [1400, 10] on div "#255153662" at bounding box center [1413, 19] width 174 height 22
click at [1402, 10] on div "#255153662" at bounding box center [1413, 19] width 174 height 22
click at [1403, 16] on input "#255153662" at bounding box center [1408, 20] width 134 height 11
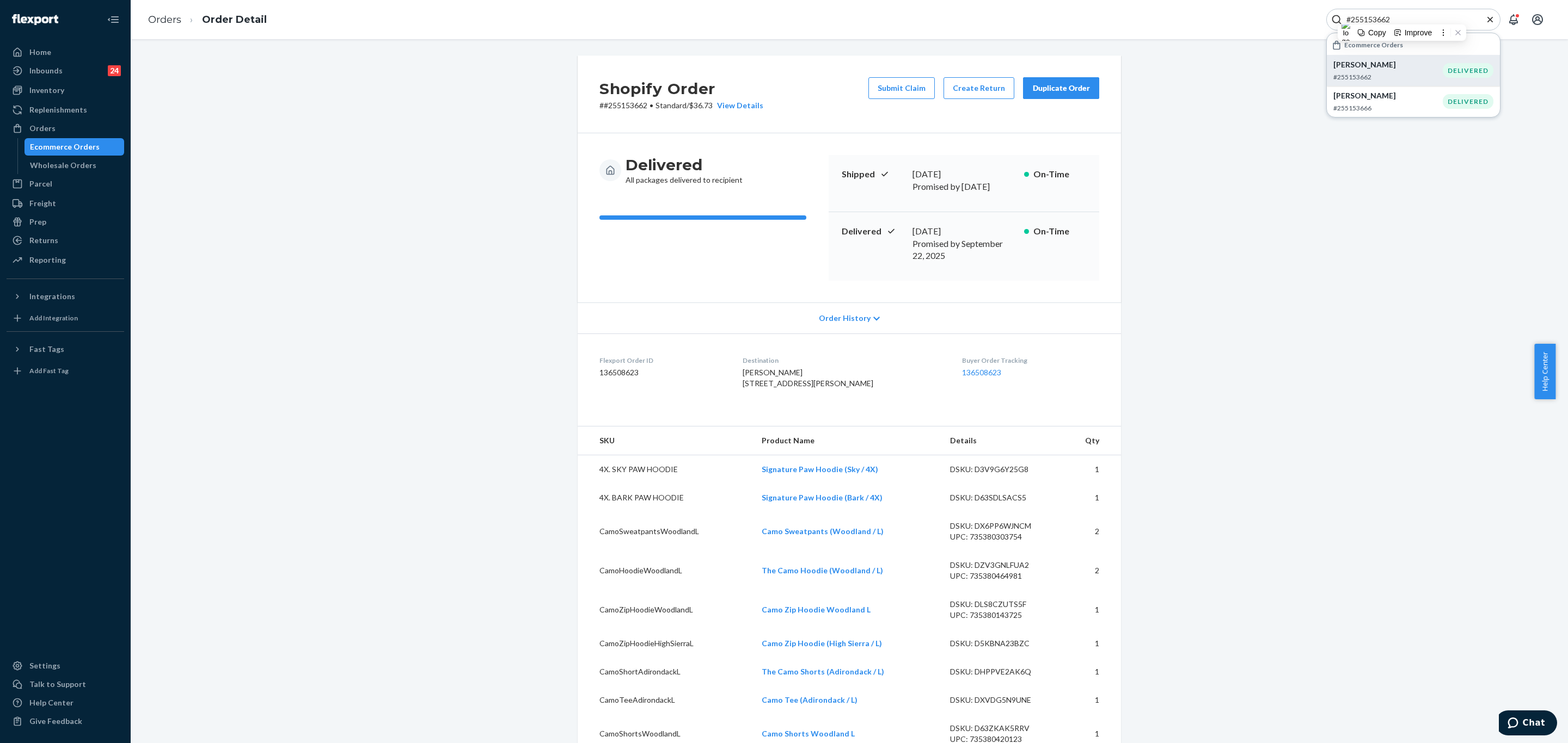
paste input ":255252326"
click at [1355, 21] on input ":255252326" at bounding box center [1408, 20] width 134 height 11
click at [1350, 21] on input ":255252326" at bounding box center [1408, 20] width 134 height 11
type input "255252326"
click at [1401, 66] on p "teresa staten" at bounding box center [1384, 65] width 103 height 11
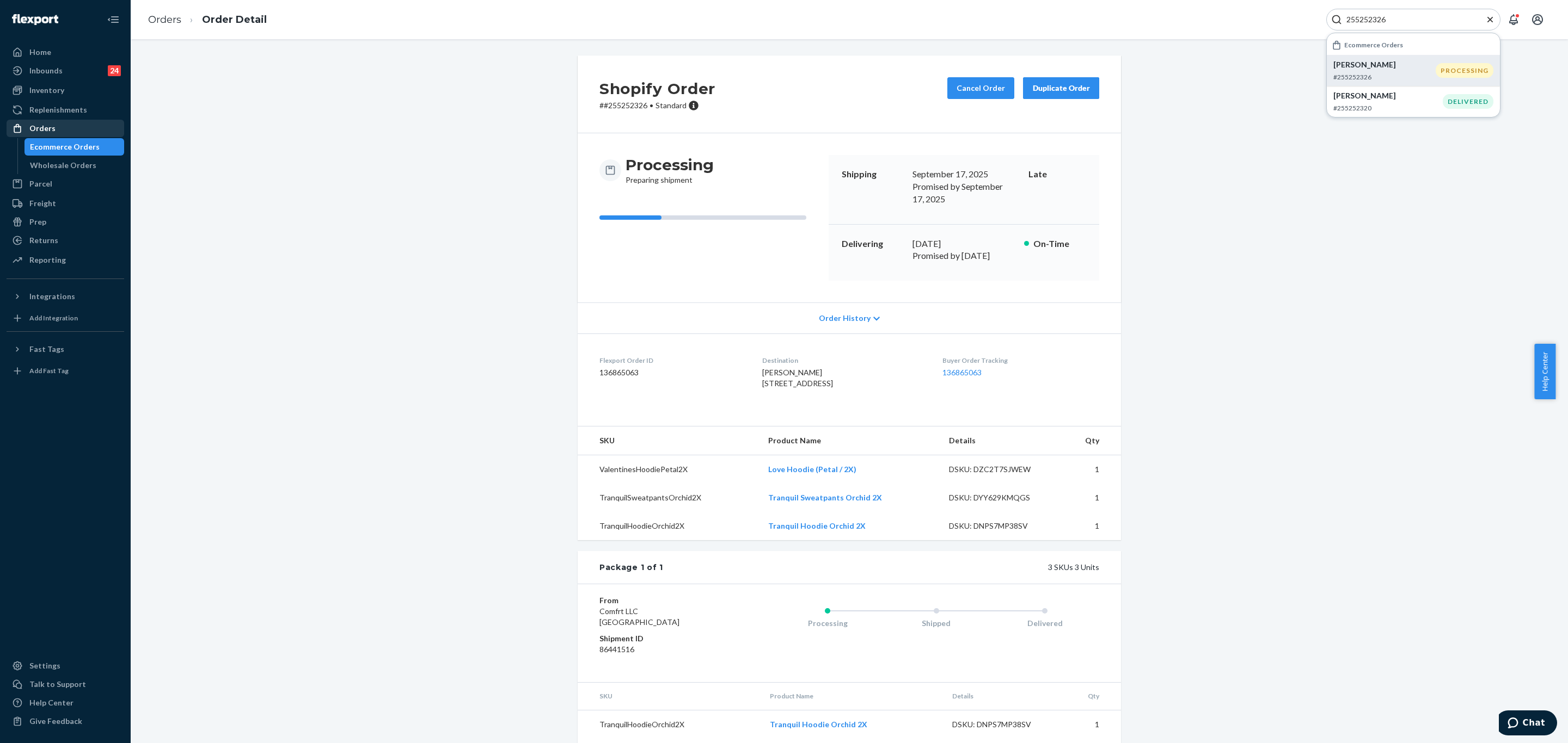
click at [59, 131] on div "Orders" at bounding box center [66, 128] width 115 height 15
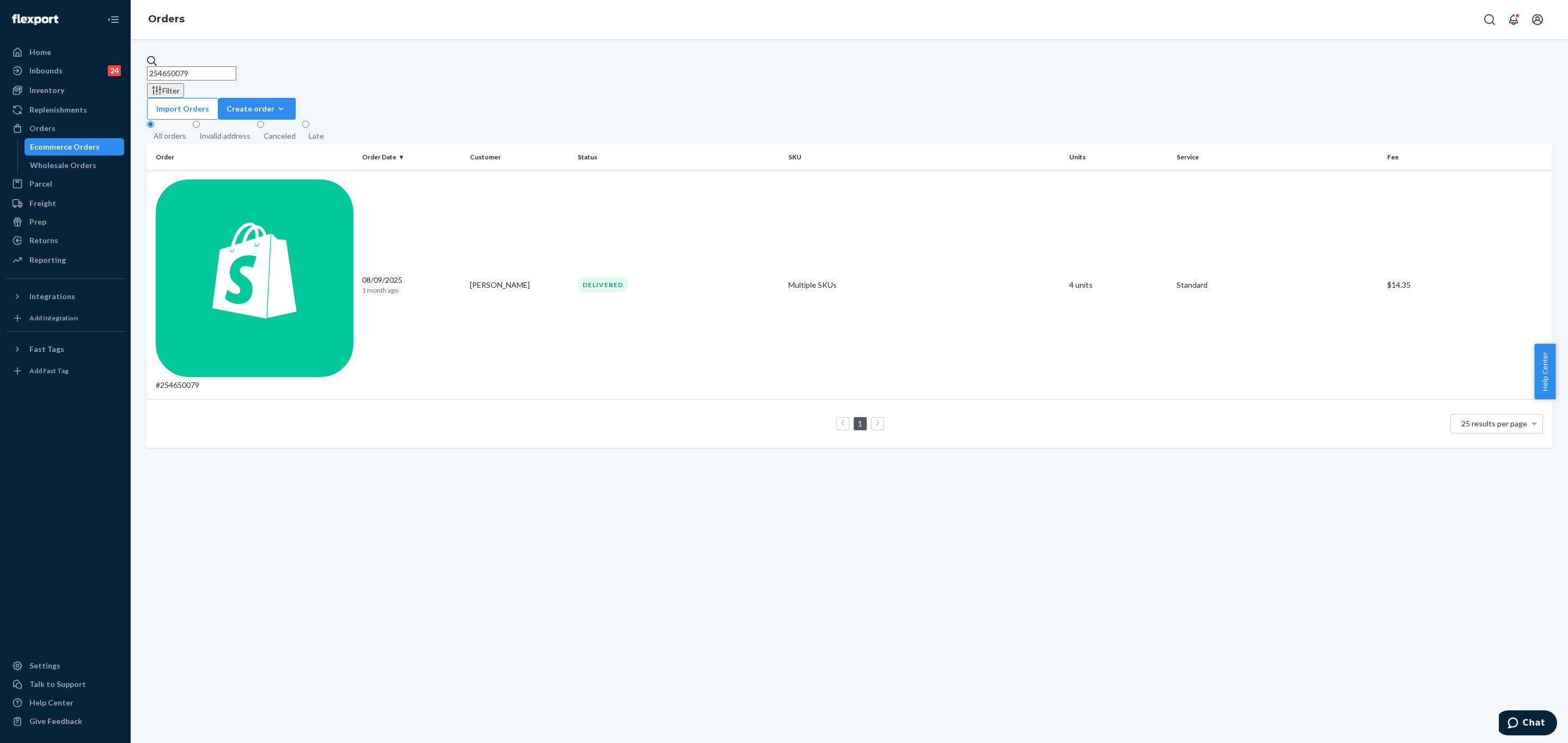
click at [237, 72] on input "254650079" at bounding box center [191, 74] width 89 height 14
paste input "5252326"
type input "255252326"
click at [271, 180] on div "#255252326" at bounding box center [254, 285] width 197 height 211
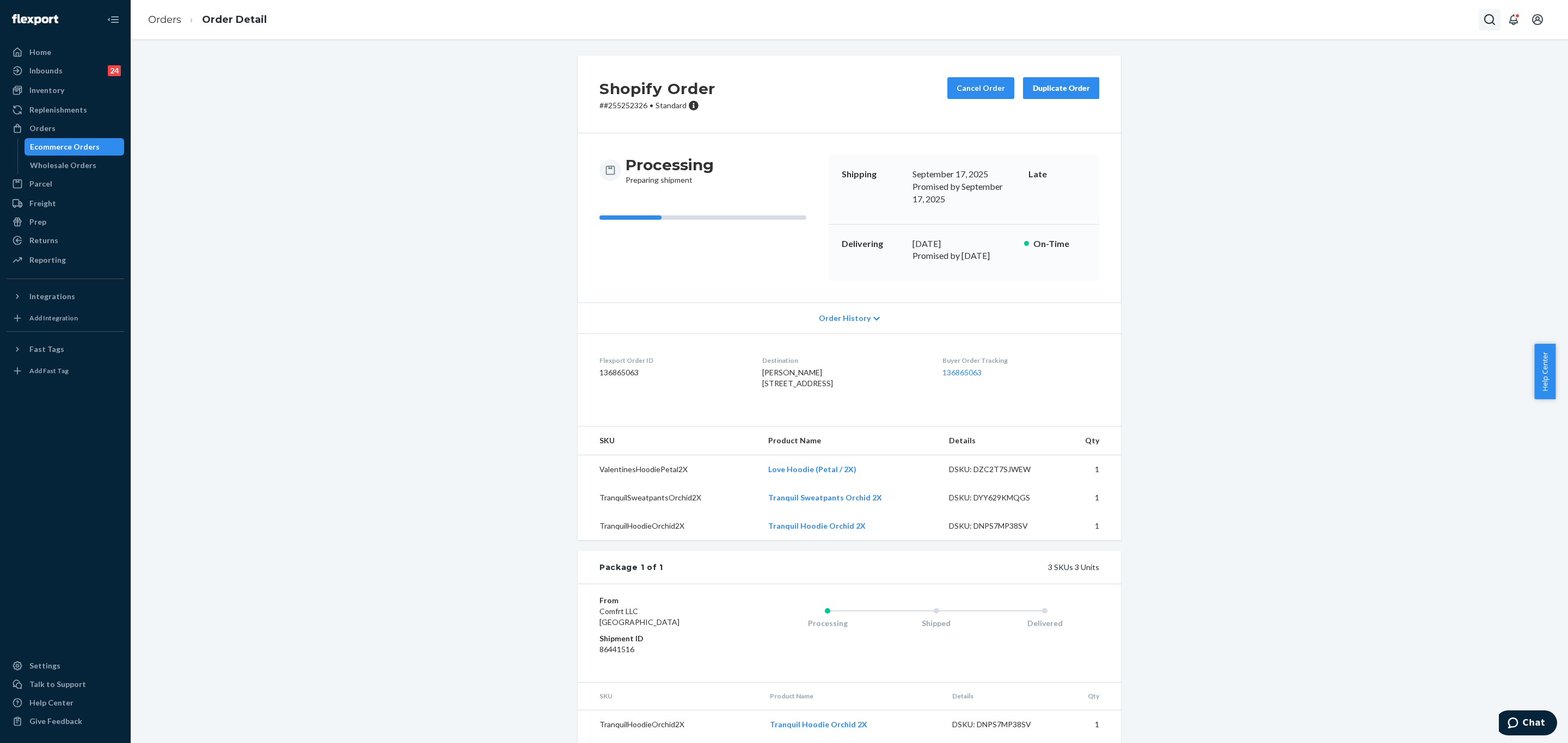
click at [1490, 15] on icon "Open Search Box" at bounding box center [1489, 19] width 13 height 13
click at [1394, 21] on input "Search Input" at bounding box center [1408, 20] width 134 height 11
click at [1382, 67] on p "teresa staten" at bounding box center [1384, 65] width 103 height 11
click at [966, 368] on link "136865063" at bounding box center [962, 373] width 39 height 10
click at [1428, 13] on div "#255252326" at bounding box center [1413, 19] width 174 height 22
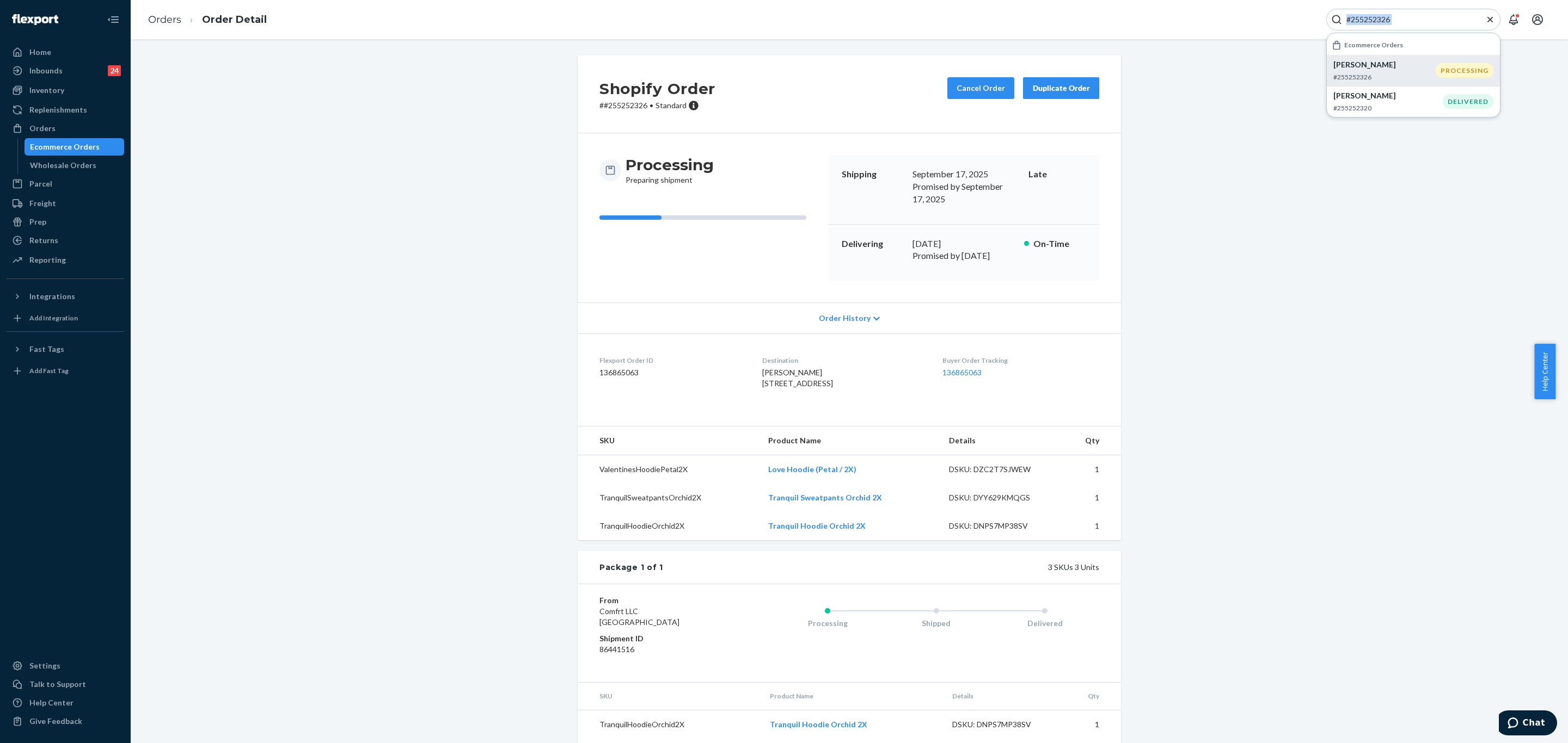
click at [1428, 13] on div "#255252326" at bounding box center [1413, 19] width 174 height 22
click at [1406, 23] on input "#255252326" at bounding box center [1408, 20] width 134 height 11
click at [1406, 22] on input "#255252326" at bounding box center [1408, 20] width 134 height 11
click at [1372, 136] on div "Shopify Order # #255252326 • Standard Cancel Order Duplicate Order Processing P…" at bounding box center [849, 431] width 1421 height 753
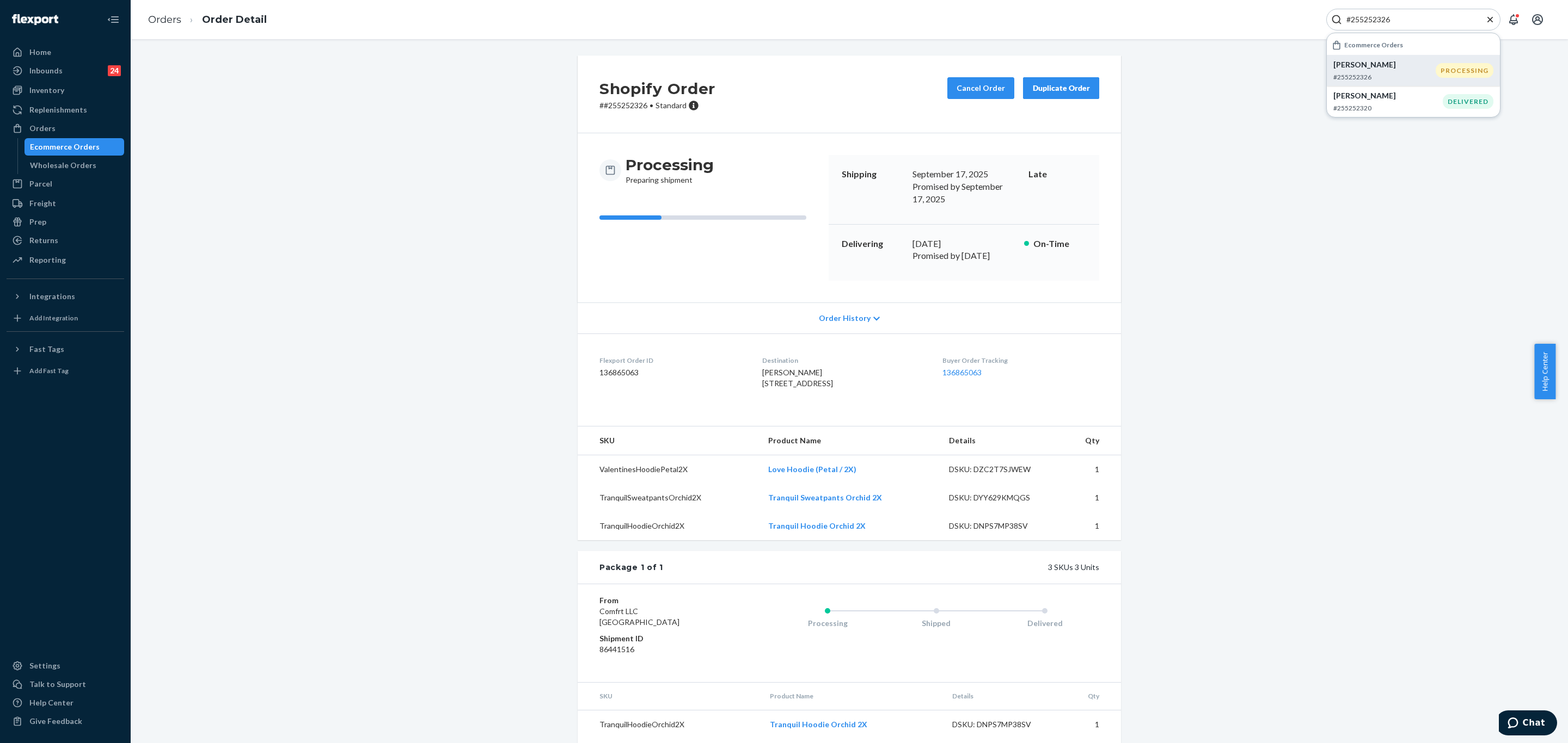
click at [1402, 16] on input "#255252326" at bounding box center [1408, 20] width 134 height 11
paste input "255292010"
click at [1380, 67] on p "teresa staten" at bounding box center [1391, 65] width 116 height 11
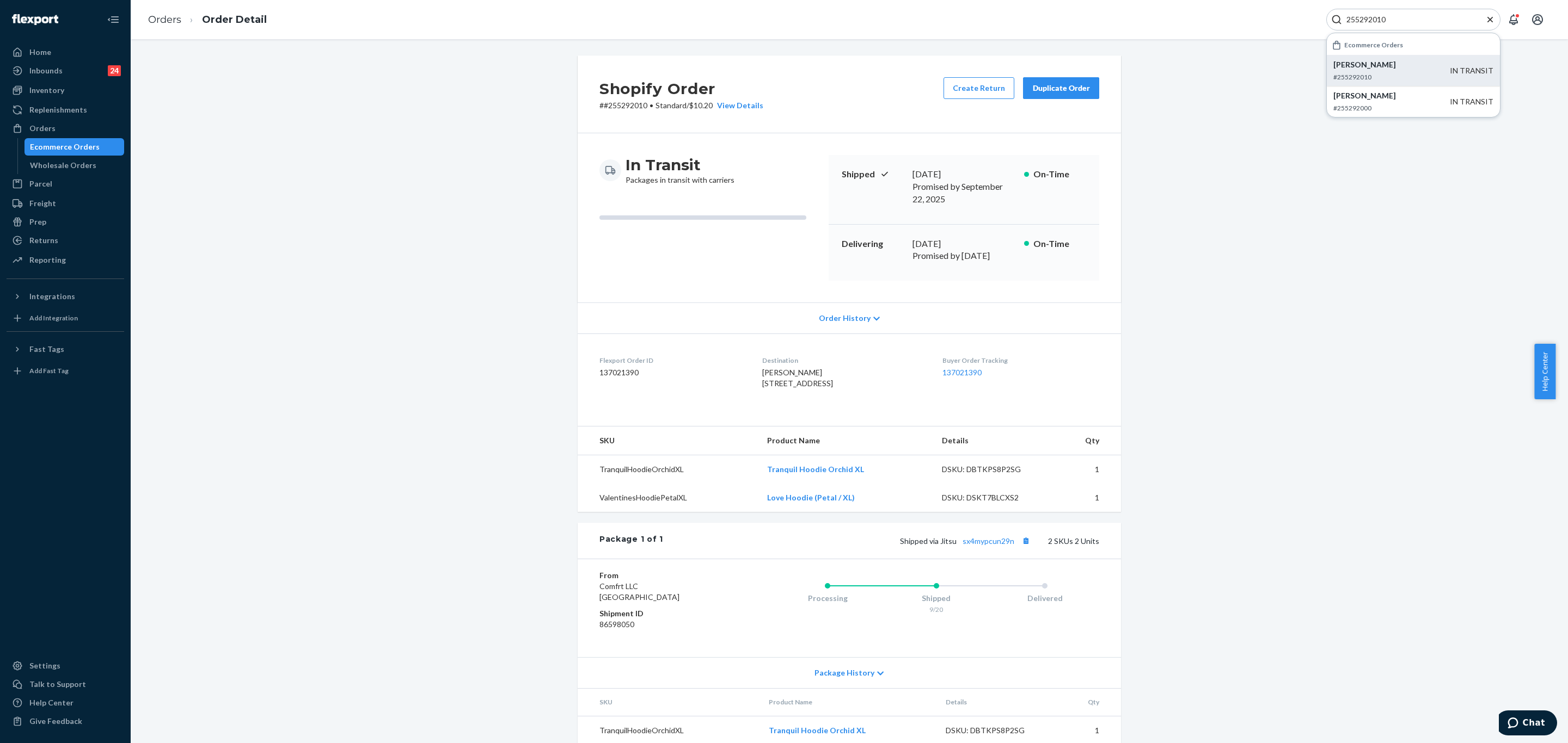
click at [1424, 26] on div "255292010" at bounding box center [1413, 19] width 174 height 22
click at [1408, 19] on input "255292010" at bounding box center [1408, 20] width 134 height 11
paste input "#255225801"
click at [1371, 66] on p "Abigail Fisette" at bounding box center [1388, 65] width 109 height 11
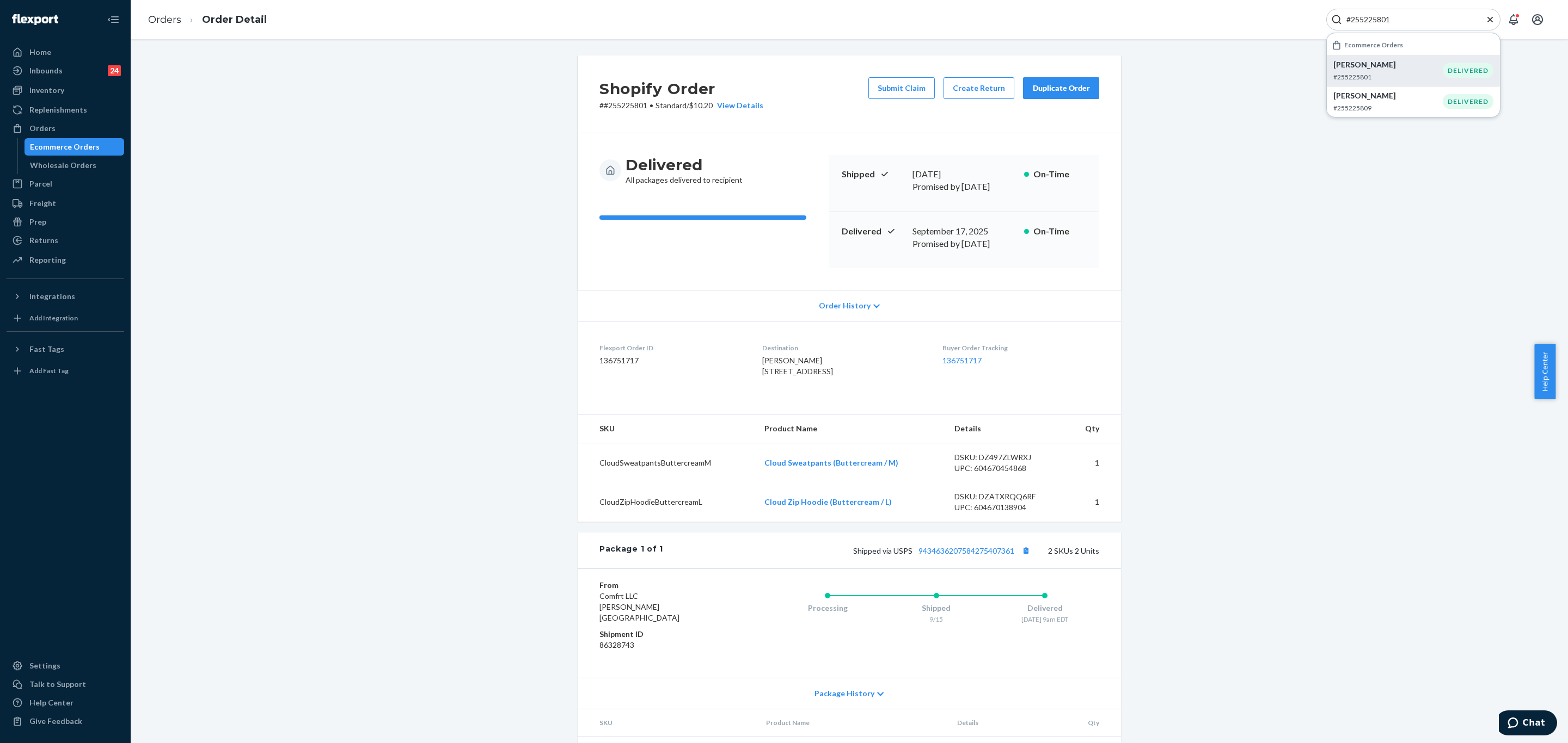
click at [1416, 9] on div "#255225801" at bounding box center [1413, 19] width 174 height 22
click at [1415, 18] on input "#255225801" at bounding box center [1408, 20] width 134 height 11
paste input "9434636106023305539938"
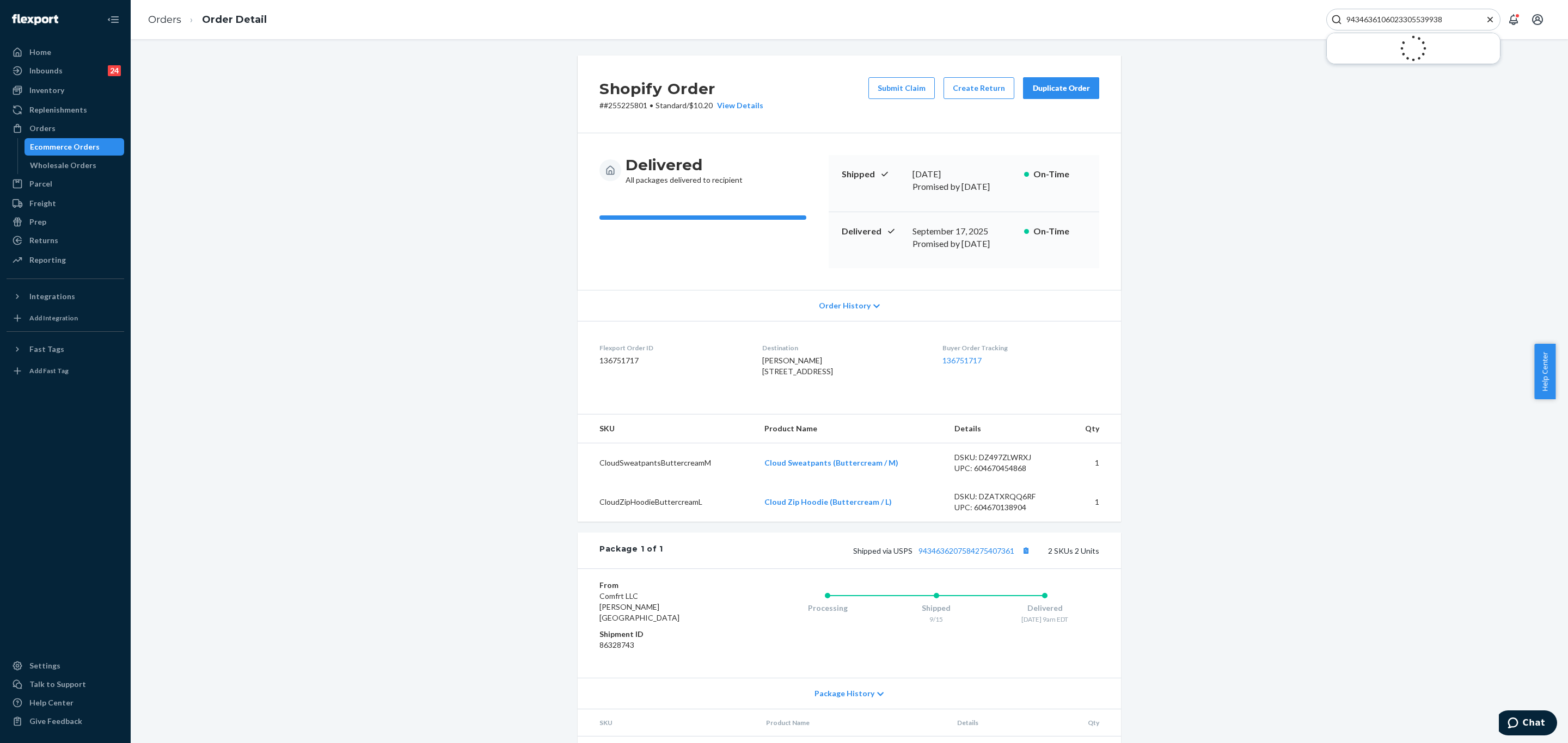
type input "#255225801"
click at [67, 236] on div "Returns" at bounding box center [66, 240] width 115 height 15
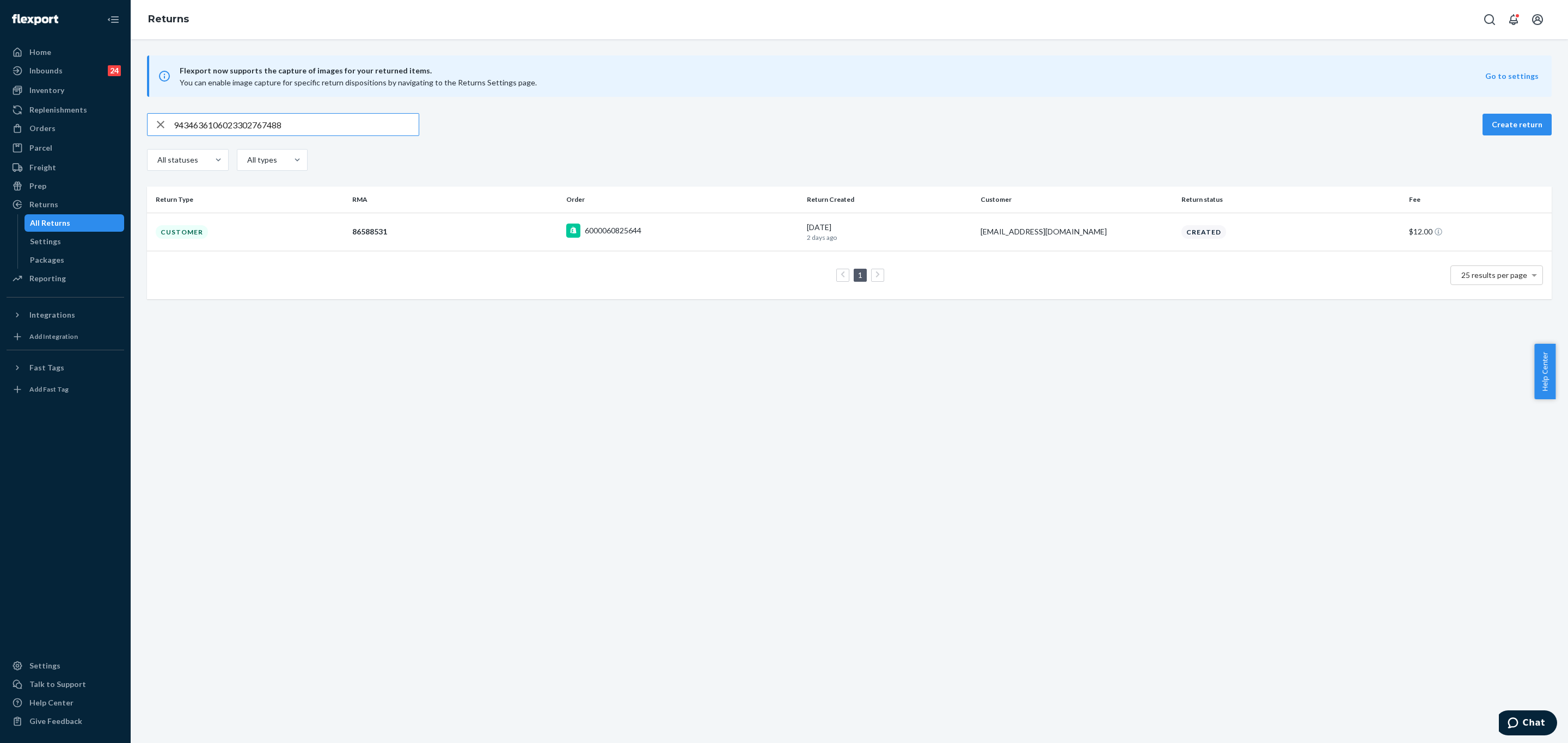
click at [310, 124] on input "9434636106023302767488" at bounding box center [296, 124] width 245 height 22
type input "9434636106023305539938"
click at [284, 224] on td "Customer" at bounding box center [247, 232] width 201 height 38
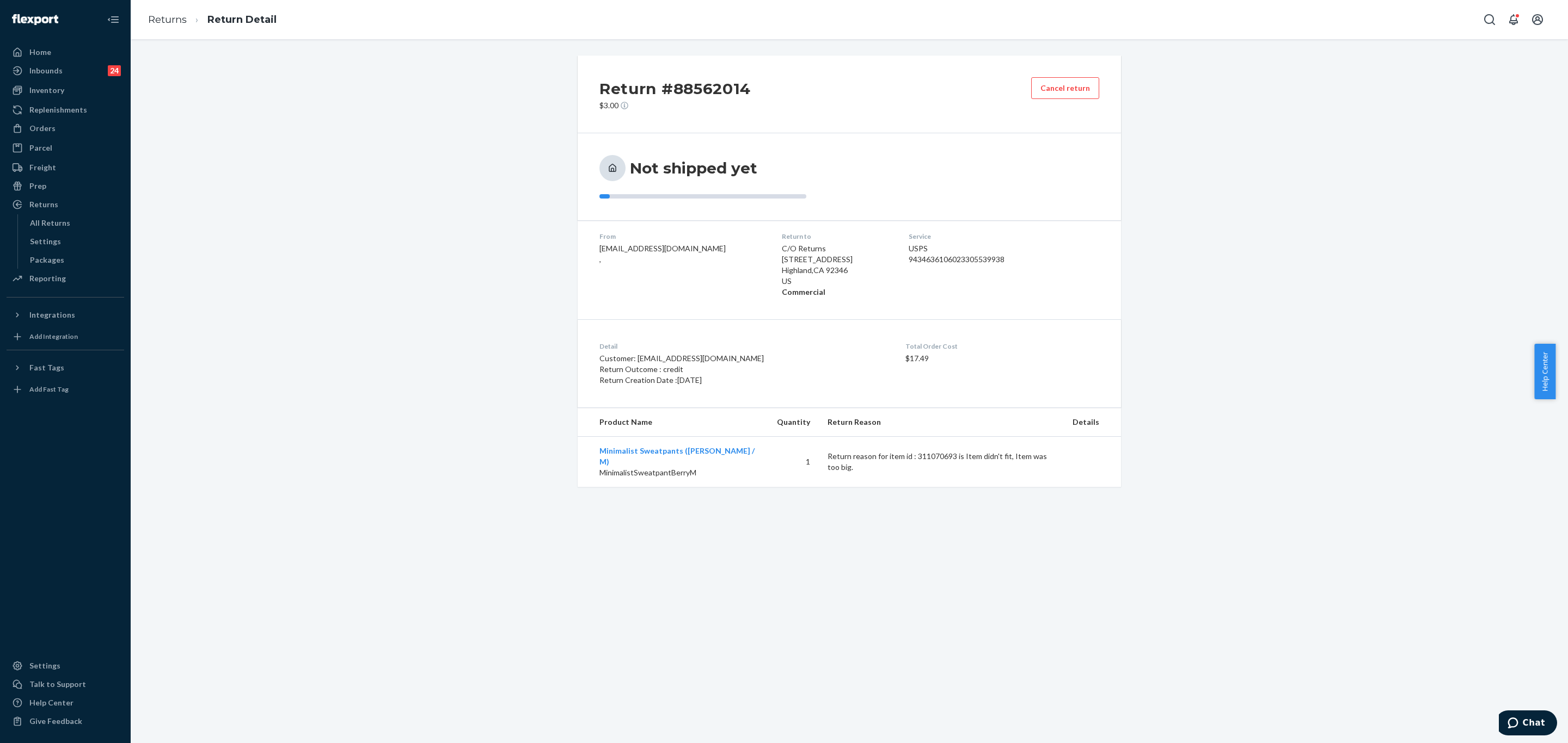
click at [770, 696] on div "Return #88562014 $3.00 Cancel return Not shipped yet From wagnerhannah338@gmail…" at bounding box center [849, 391] width 1437 height 704
click at [325, 211] on div "Return #88562014 $3.00 Cancel return Not shipped yet From wagnerhannah338@gmail…" at bounding box center [849, 271] width 1421 height 431
click at [1481, 20] on button "Open Search Box" at bounding box center [1489, 19] width 22 height 22
click at [1424, 26] on div at bounding box center [1413, 19] width 174 height 22
click at [1420, 22] on input "Search Input" at bounding box center [1408, 20] width 134 height 11
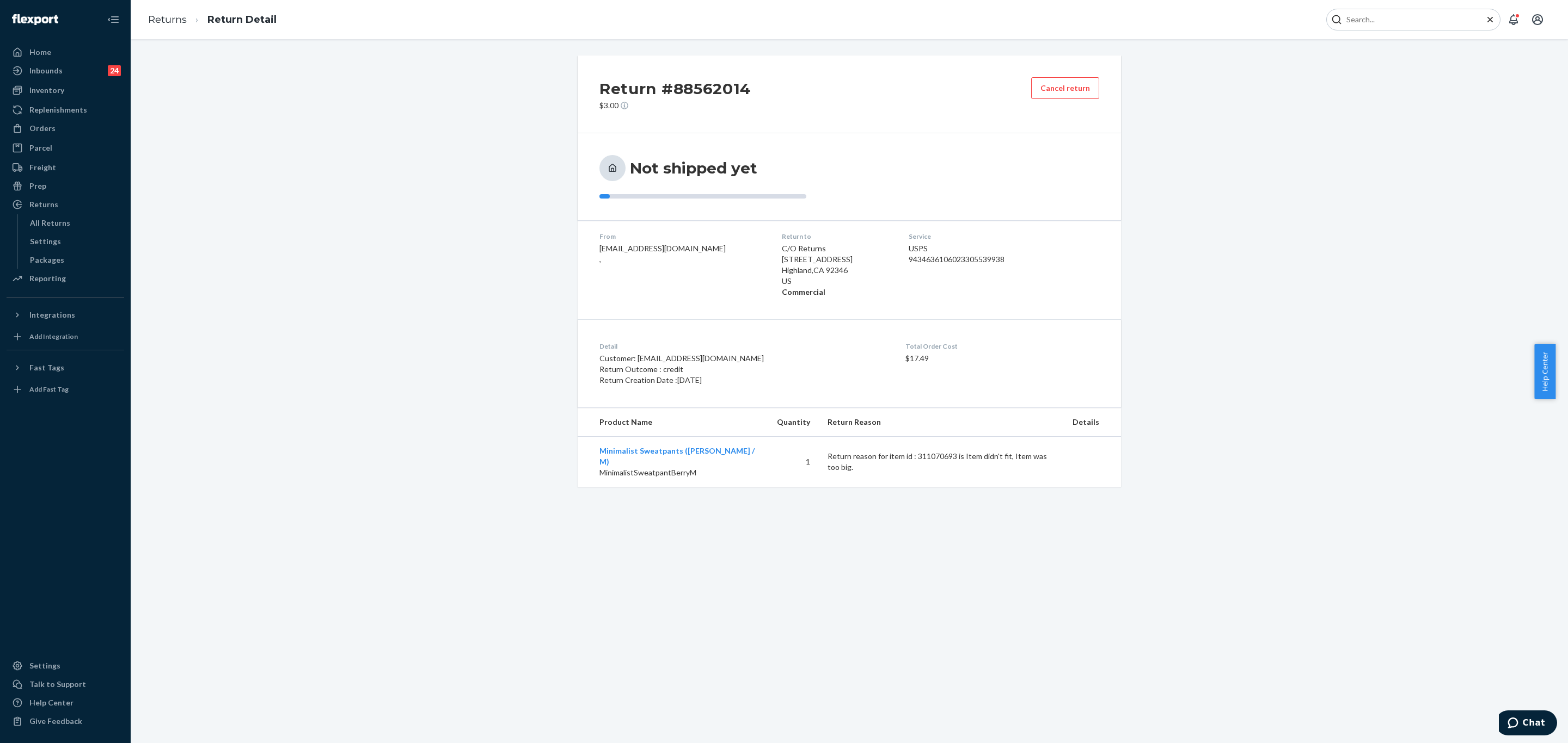
paste input "#255114291"
type input "#255114291"
click at [1385, 69] on p "Sally Carroll" at bounding box center [1388, 65] width 132 height 11
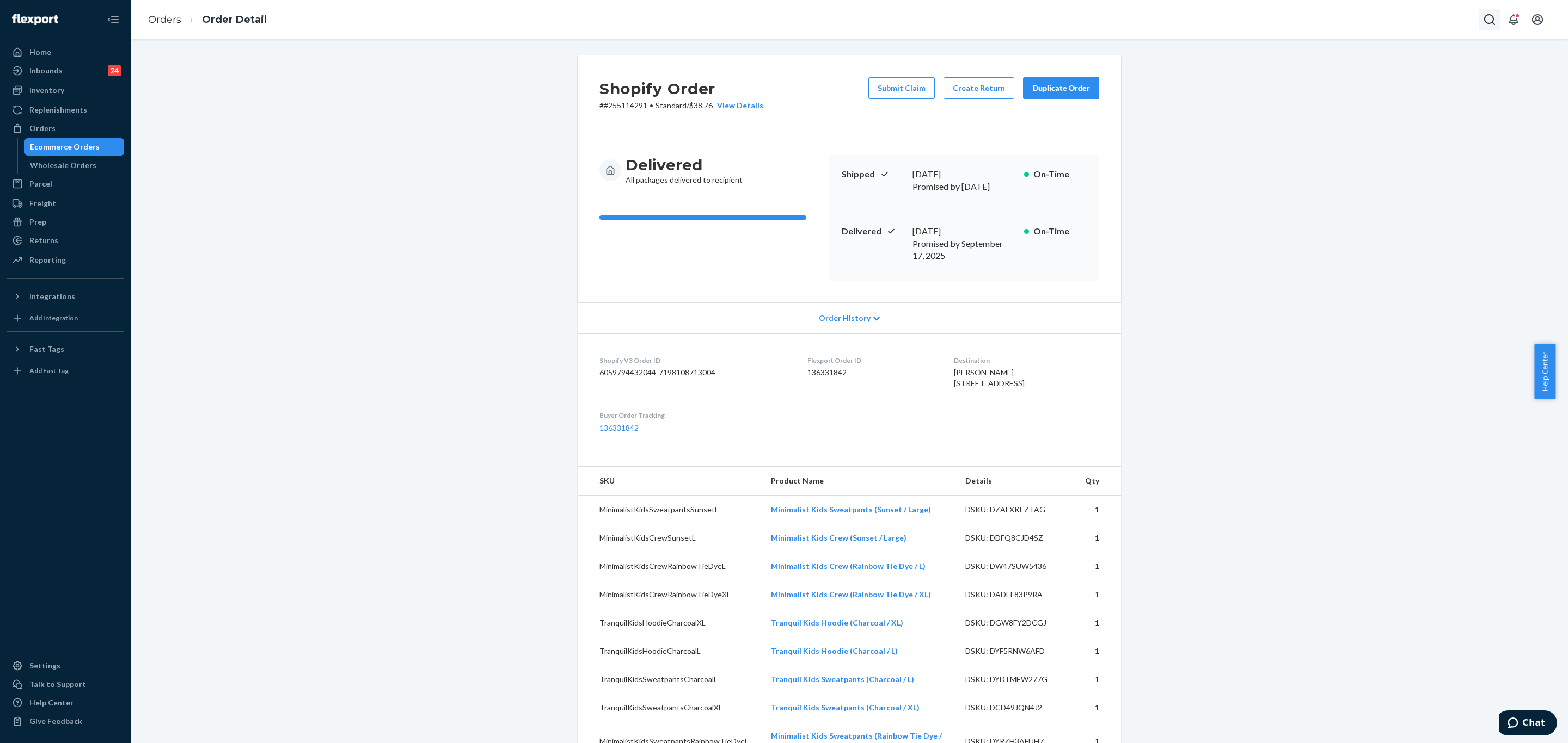
drag, startPoint x: 1477, startPoint y: 19, endPoint x: 1489, endPoint y: 21, distance: 12.2
click at [1480, 19] on div "Orders Order Detail" at bounding box center [849, 19] width 1437 height 39
click at [1490, 21] on icon "Open Search Box" at bounding box center [1489, 19] width 13 height 13
click at [1437, 18] on input "Search Input" at bounding box center [1408, 20] width 134 height 11
click at [1396, 84] on li "Danielle Sable #255205404 DELIVERED" at bounding box center [1413, 71] width 173 height 31
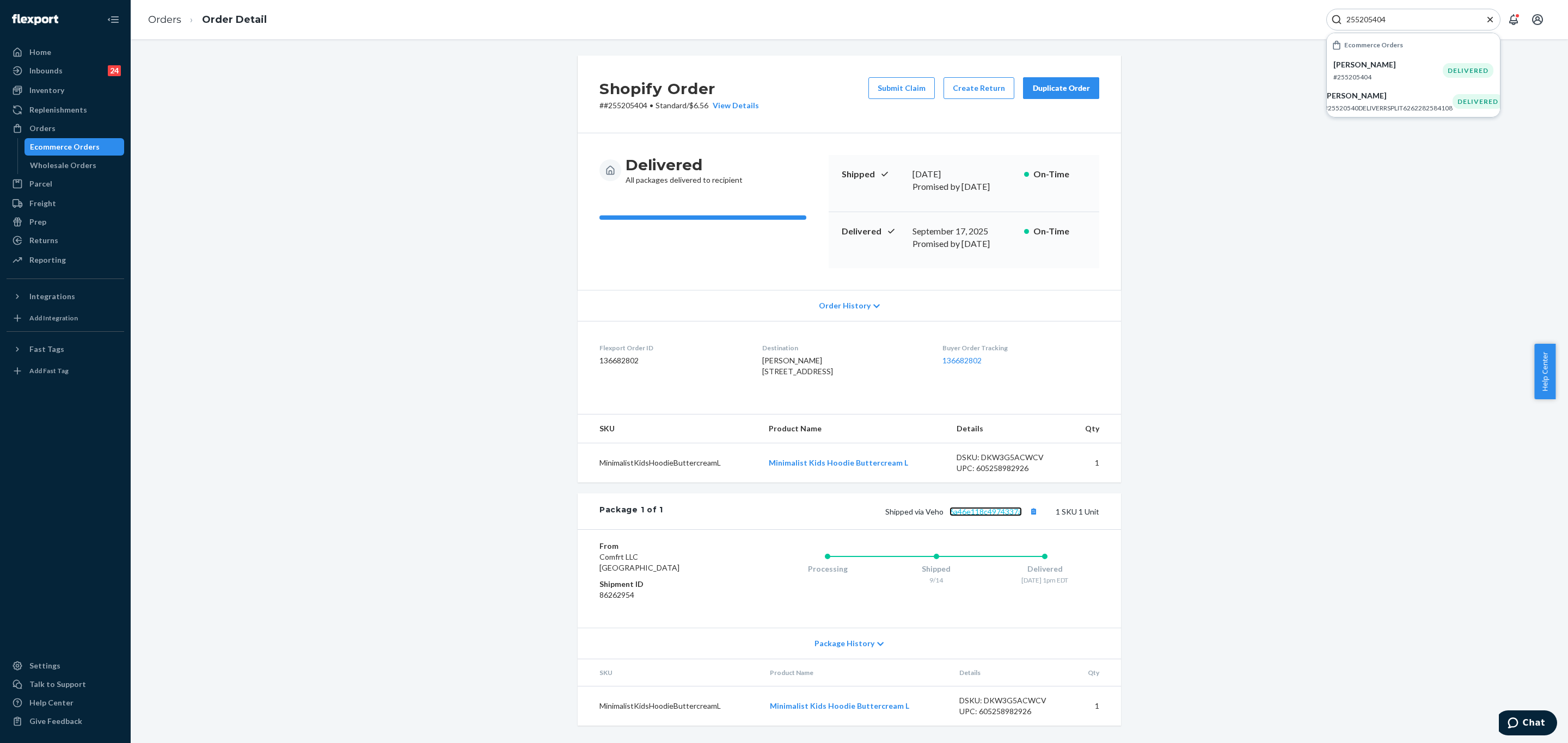
click at [1003, 516] on link "6a46e118c4974337a" at bounding box center [986, 512] width 72 height 10
click at [1454, 16] on input "255205404" at bounding box center [1408, 20] width 134 height 11
paste input "151660"
click at [1377, 71] on p "Hannah Haske" at bounding box center [1388, 65] width 109 height 11
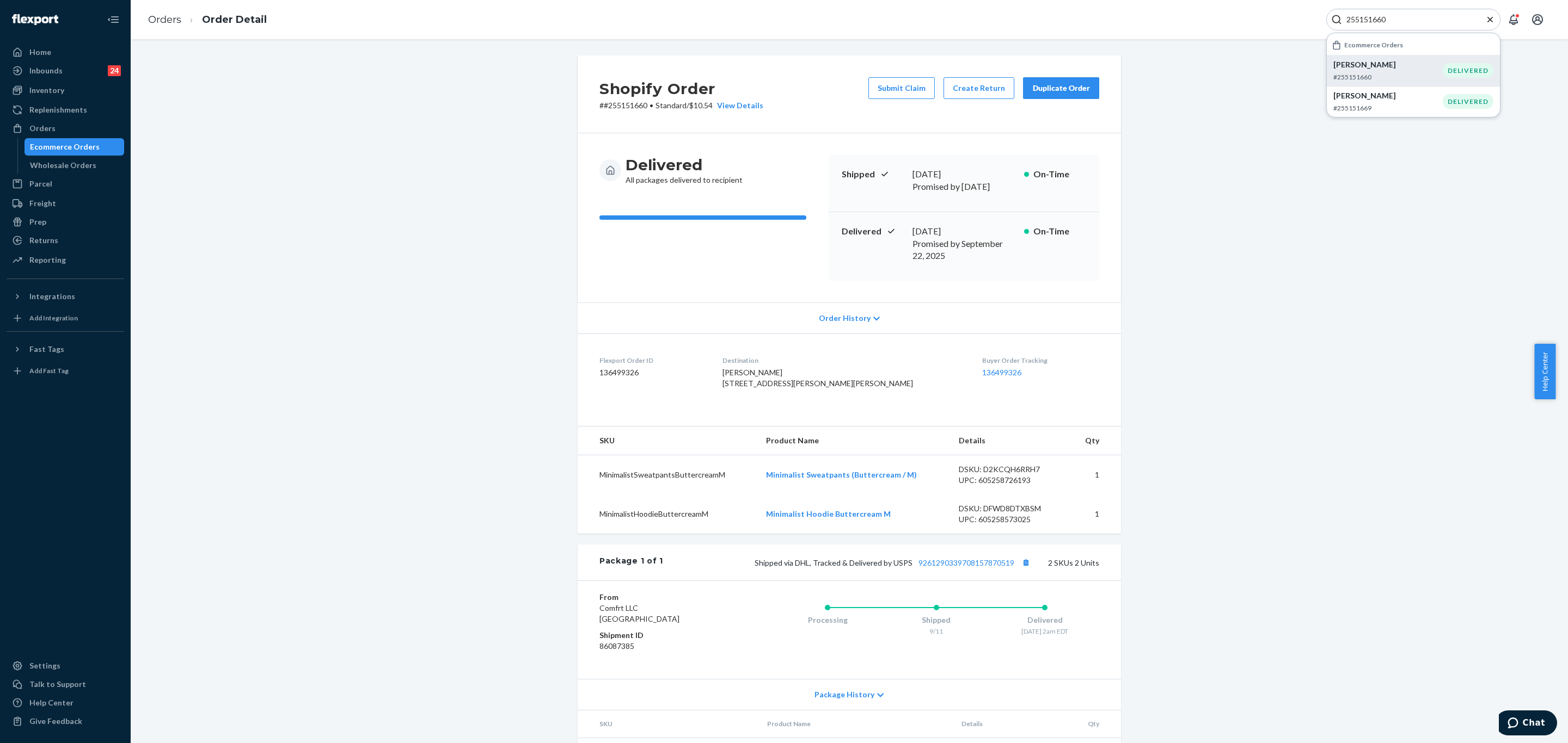
click at [1409, 18] on input "255151660" at bounding box center [1408, 20] width 134 height 11
paste input "4969937"
click at [1379, 72] on p "#254969937DELIVERRSPLIT7178693935148" at bounding box center [1388, 77] width 132 height 10
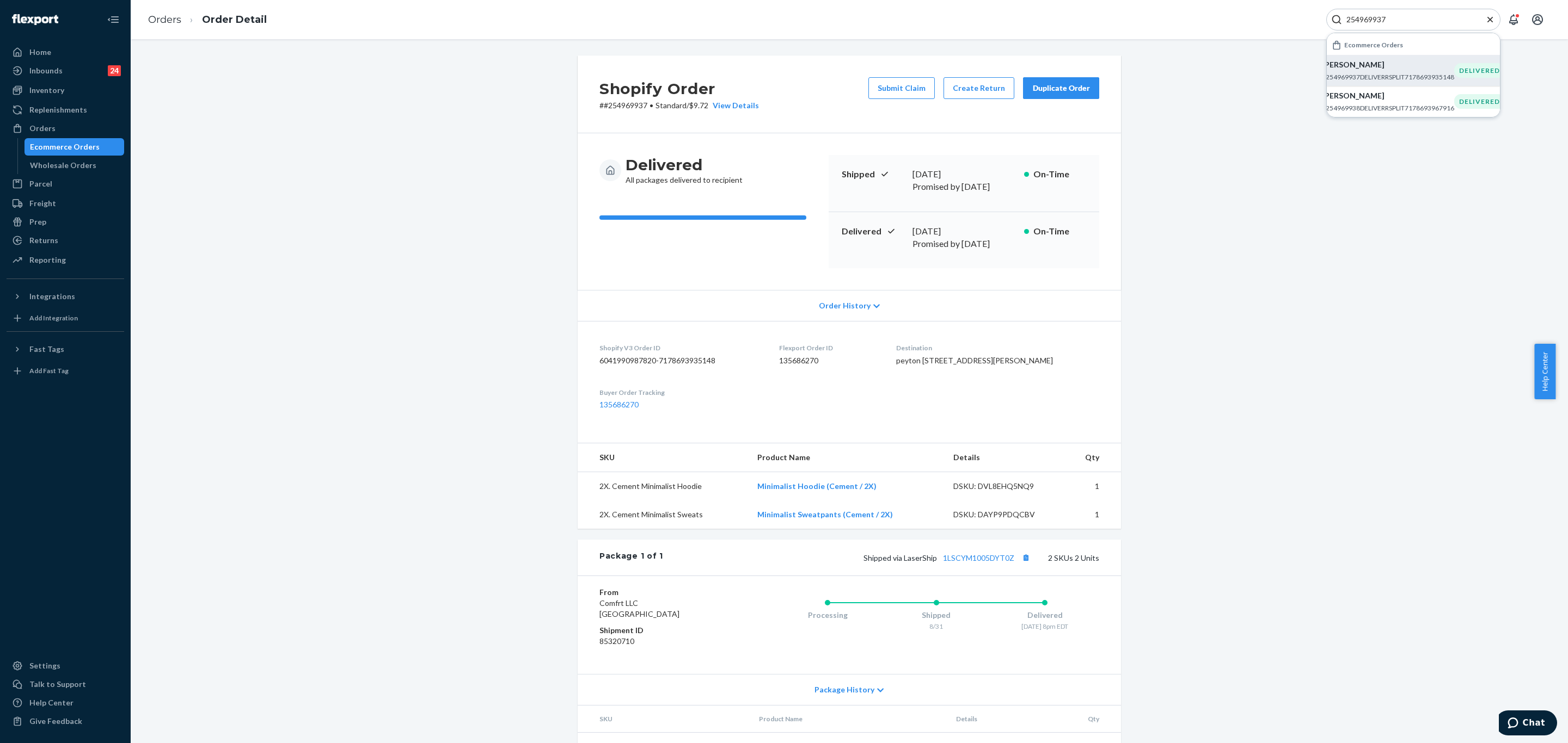
click at [1398, 18] on input "254969937" at bounding box center [1408, 20] width 134 height 11
paste input "#255006079"
type input "#255006079"
click at [1410, 67] on p "Kristina Devers" at bounding box center [1388, 65] width 132 height 11
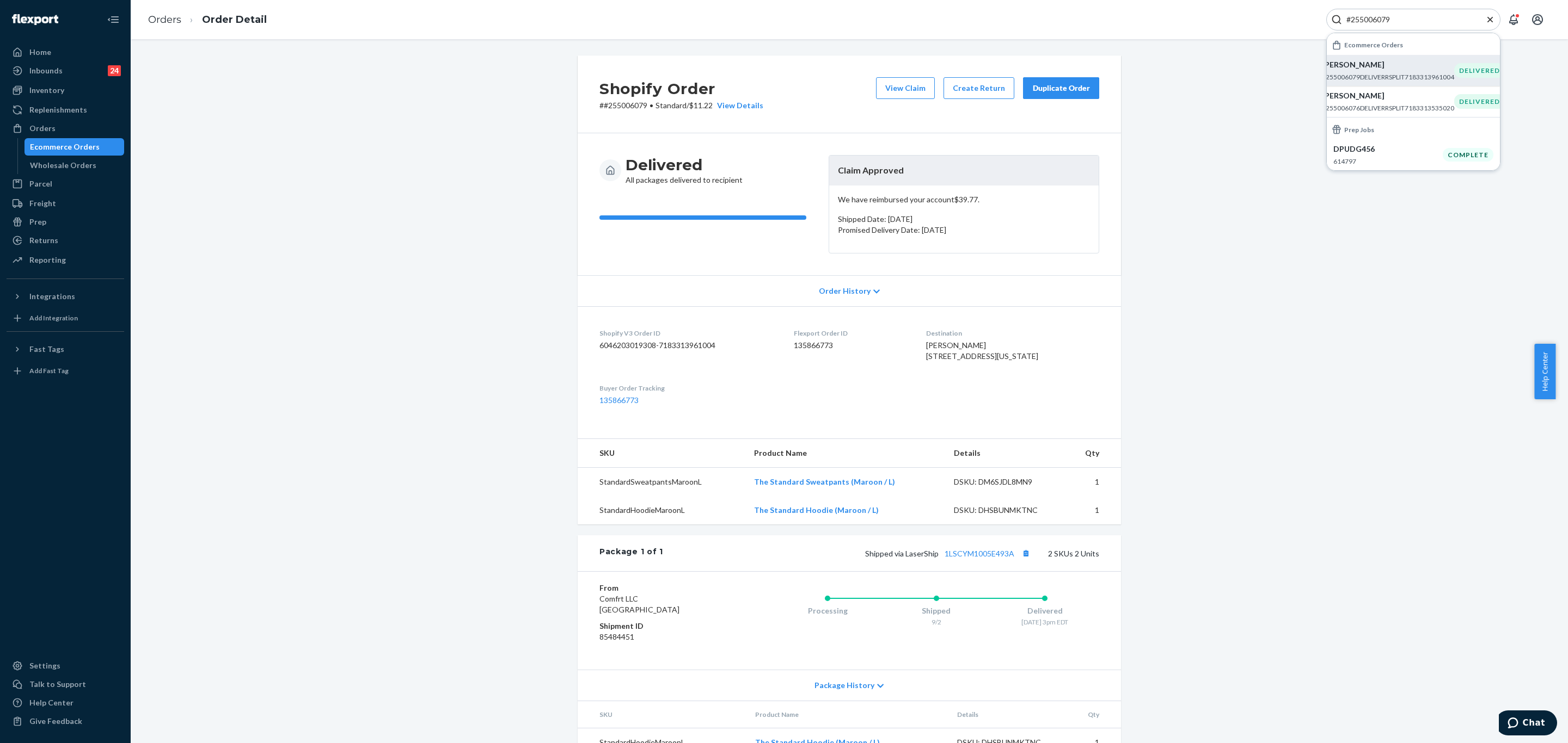
click at [1413, 25] on input "#255006079" at bounding box center [1408, 20] width 134 height 11
click at [1392, 77] on p "#255006079DELIVERRSPLIT7183313961004" at bounding box center [1388, 77] width 132 height 10
click at [1212, 206] on div "Shopify Order # #255006079 • Standard / $11.22 View Details View Claim Create R…" at bounding box center [849, 426] width 1421 height 743
